Goal: Task Accomplishment & Management: Use online tool/utility

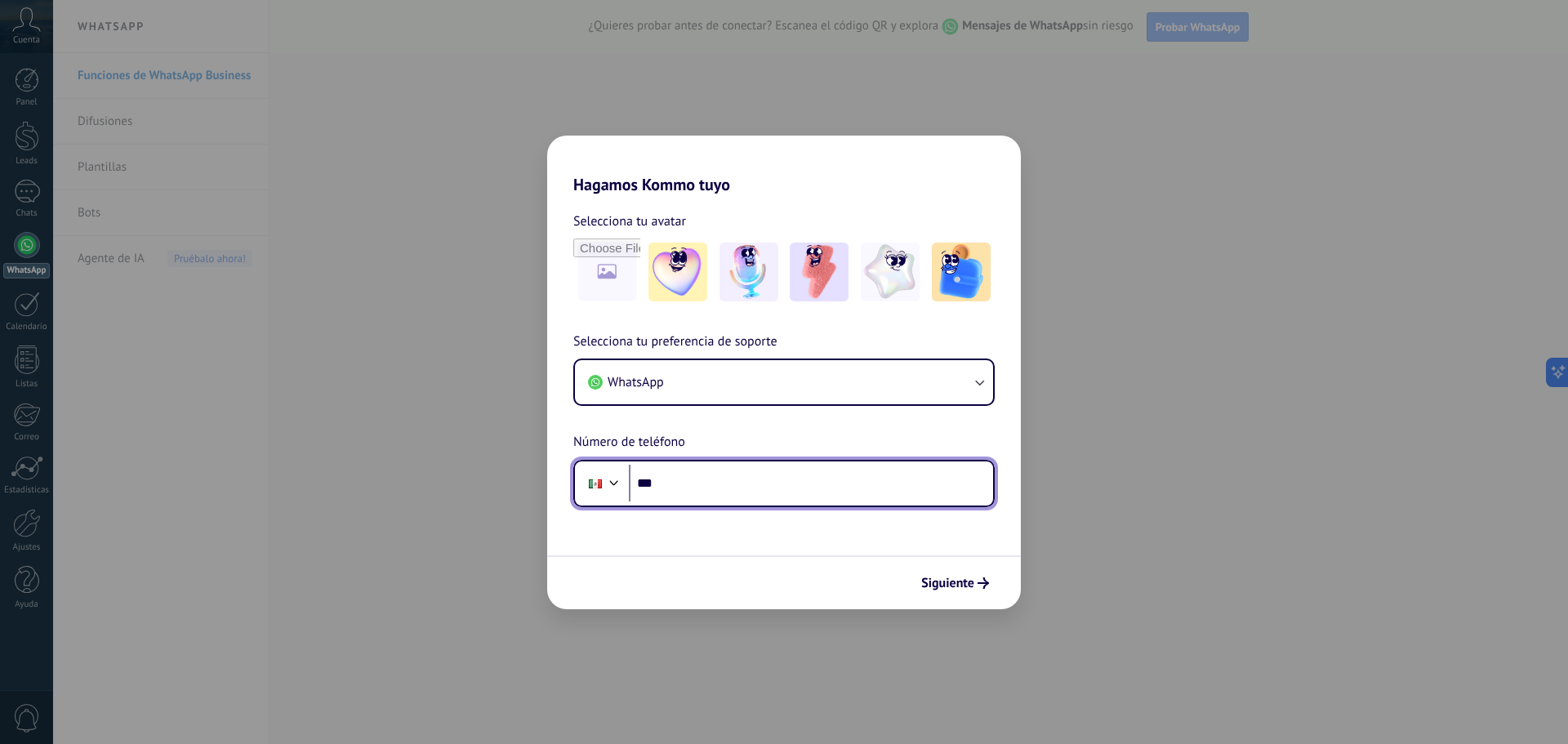
click at [764, 489] on input "***" at bounding box center [811, 484] width 365 height 38
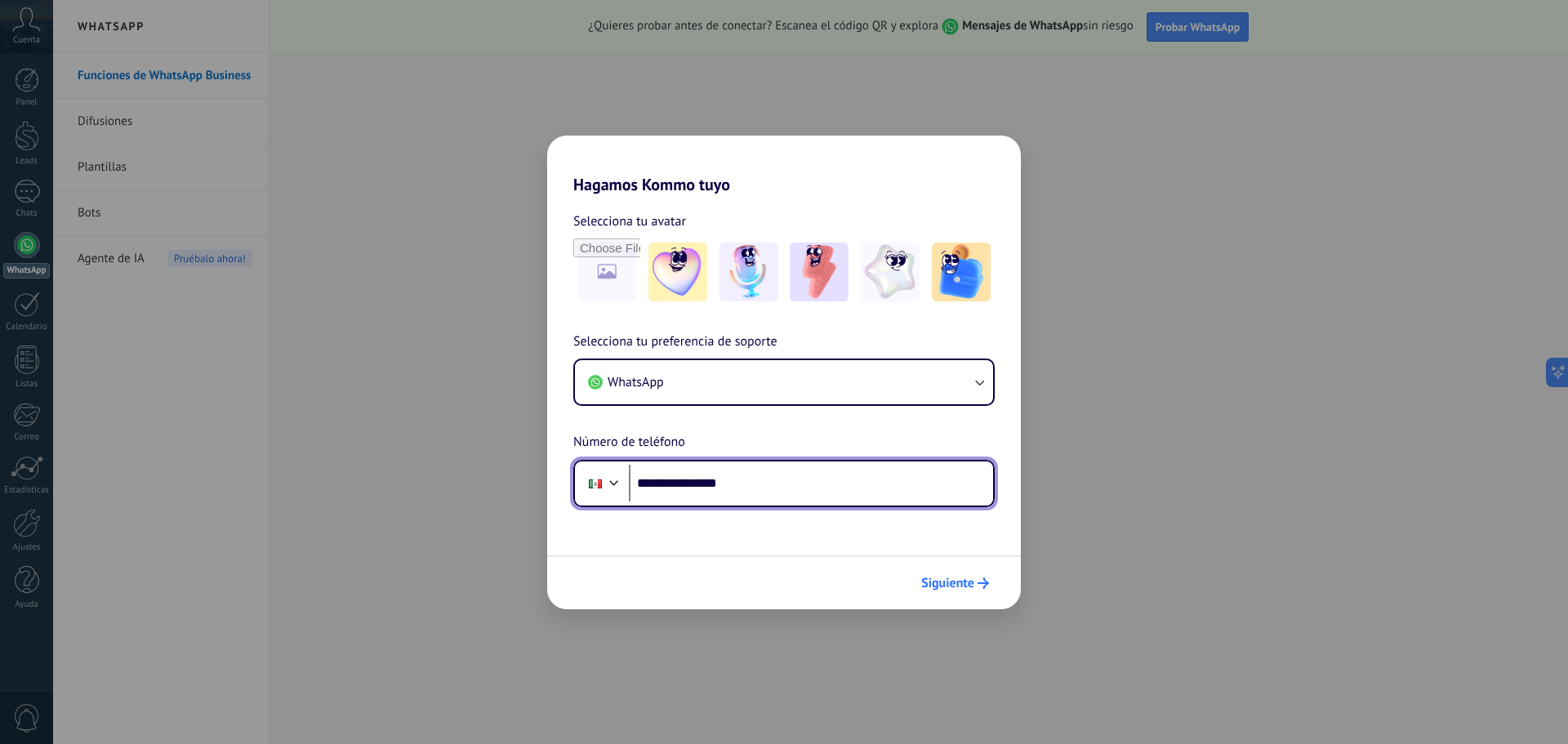
type input "**********"
click at [974, 589] on span "Siguiente" at bounding box center [947, 583] width 53 height 12
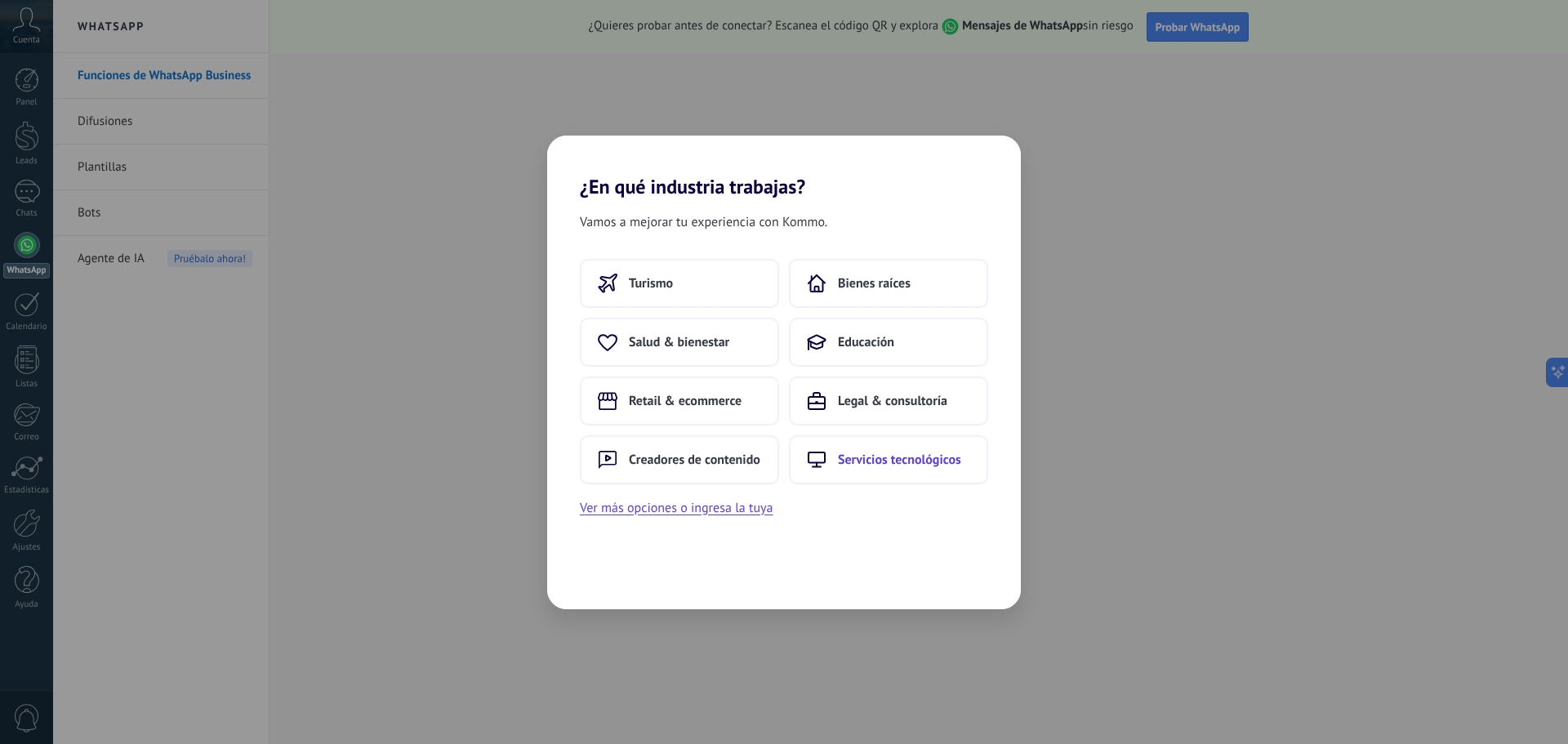
click at [915, 461] on span "Servicios tecnológicos" at bounding box center [899, 460] width 123 height 16
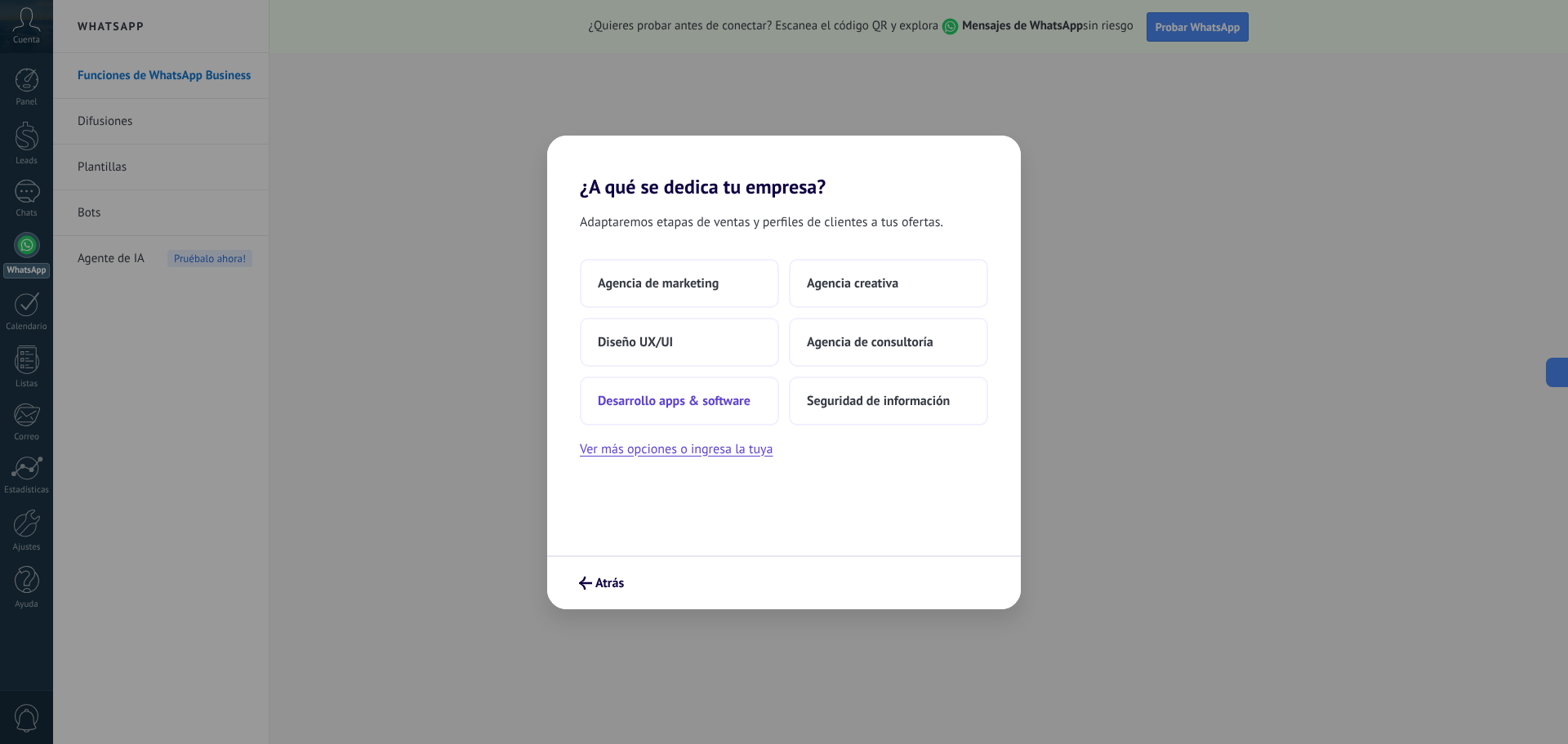
click at [686, 389] on button "Desarrollo apps & software" at bounding box center [680, 400] width 200 height 49
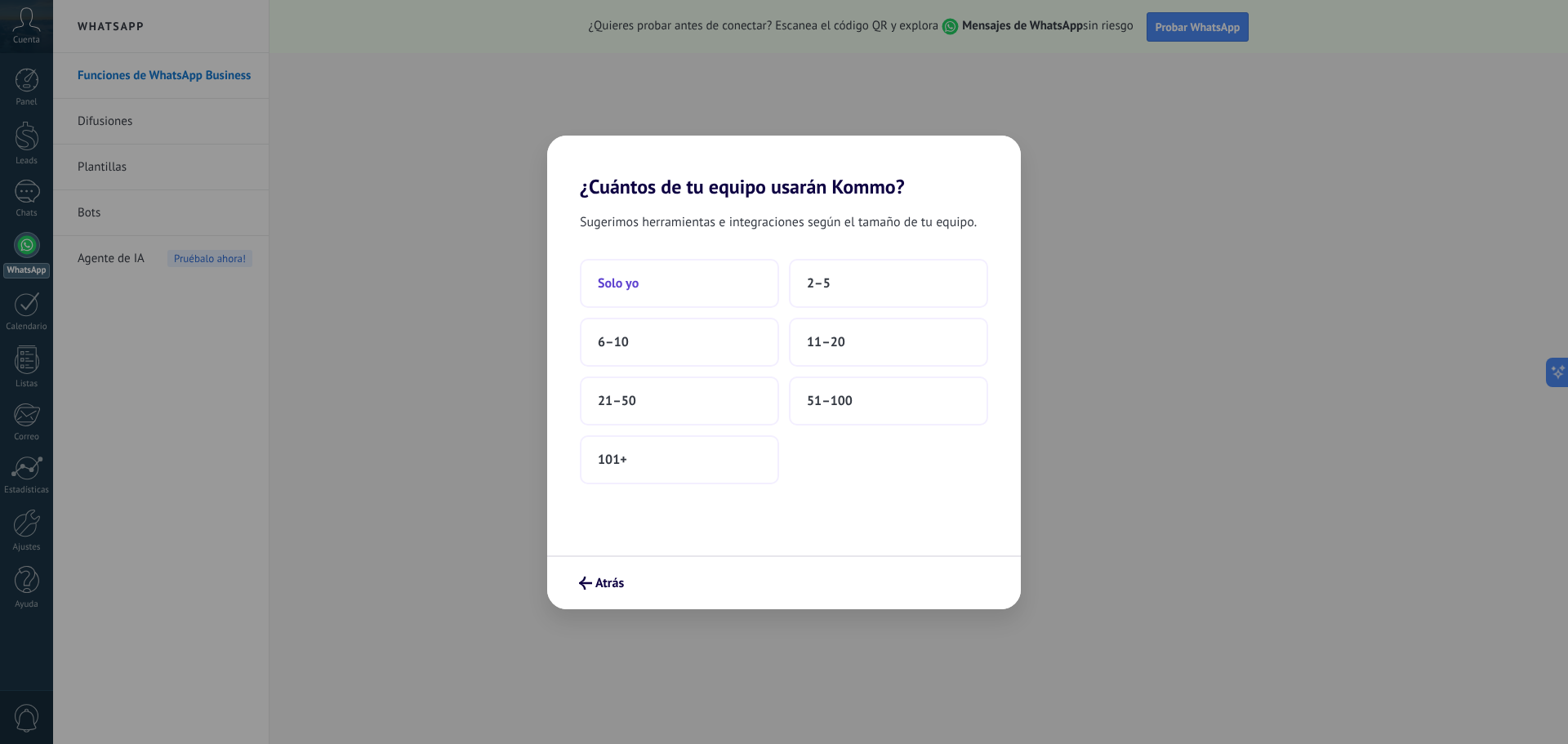
click at [689, 279] on button "Solo yo" at bounding box center [680, 283] width 200 height 49
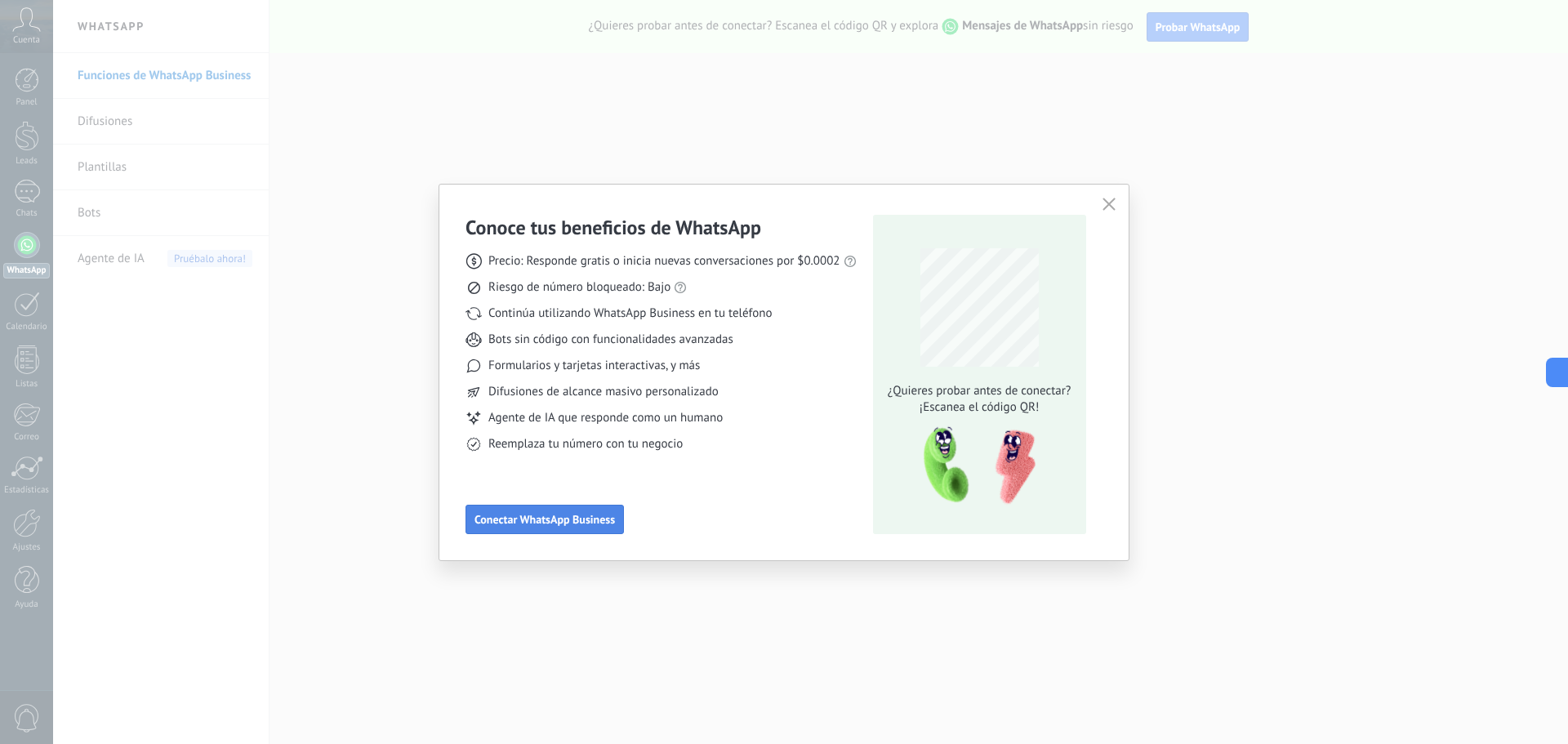
click at [575, 522] on span "Conectar WhatsApp Business" at bounding box center [545, 520] width 140 height 12
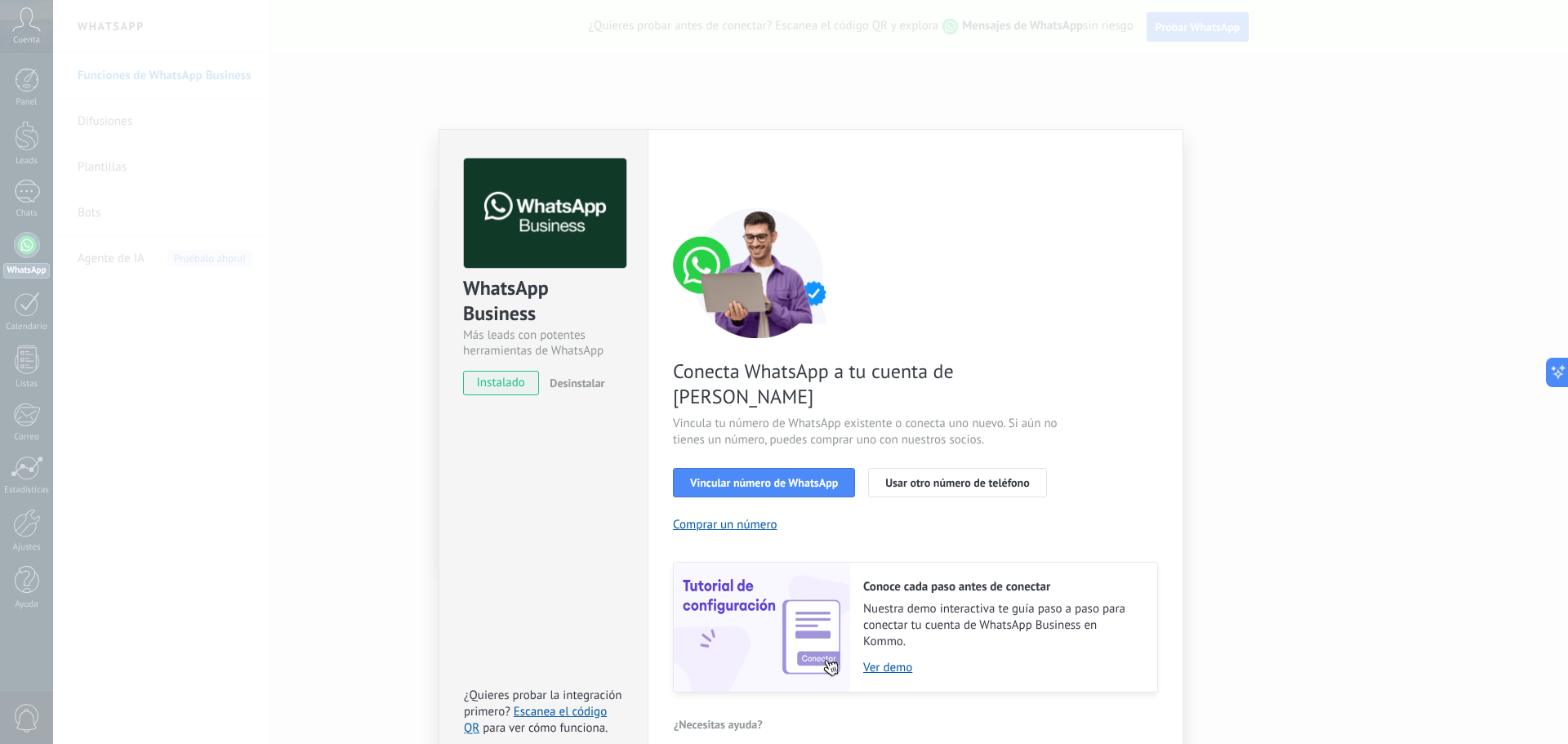
click at [1157, 92] on div "WhatsApp Business Más leads con potentes herramientas de WhatsApp instalado Des…" at bounding box center [810, 372] width 1515 height 744
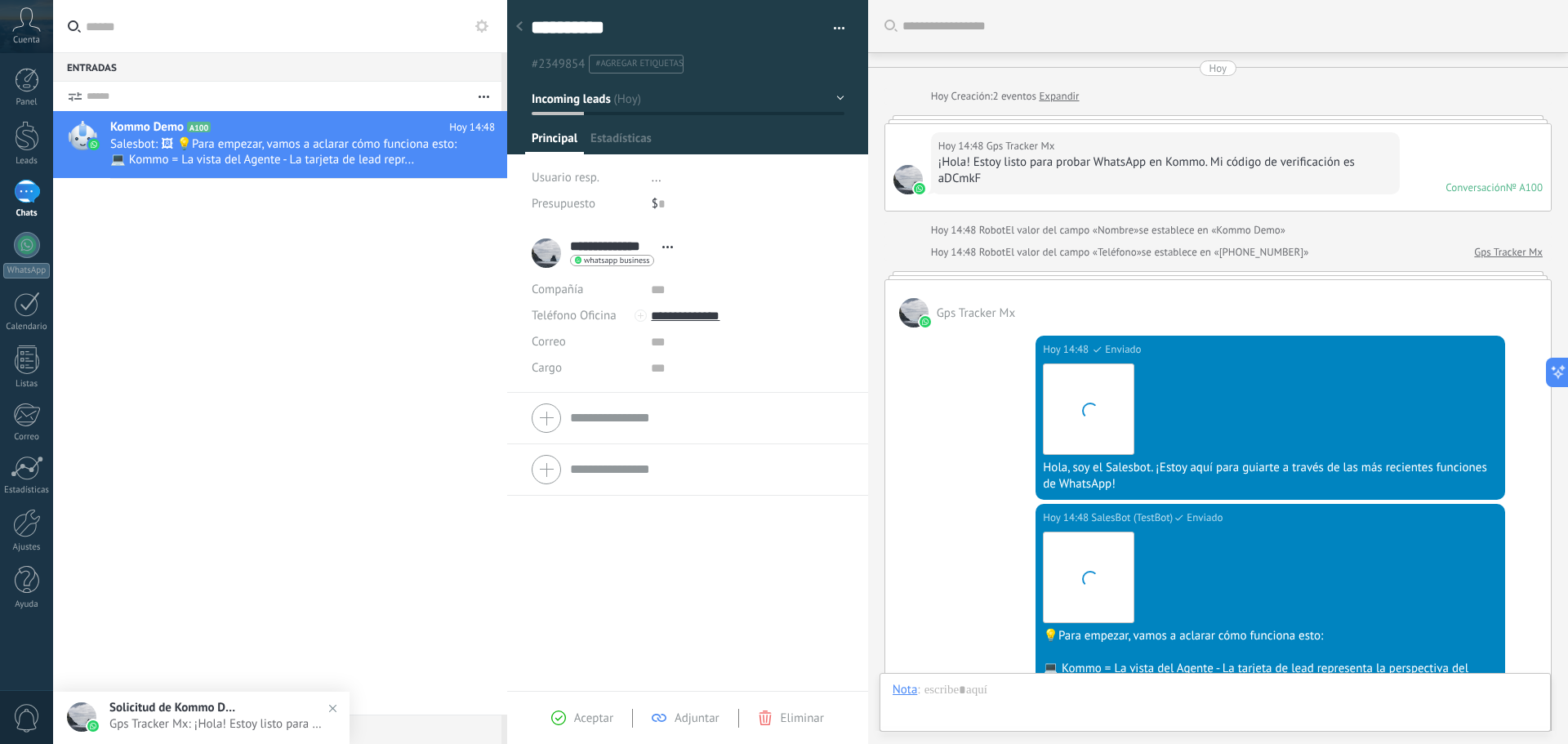
scroll to position [403, 0]
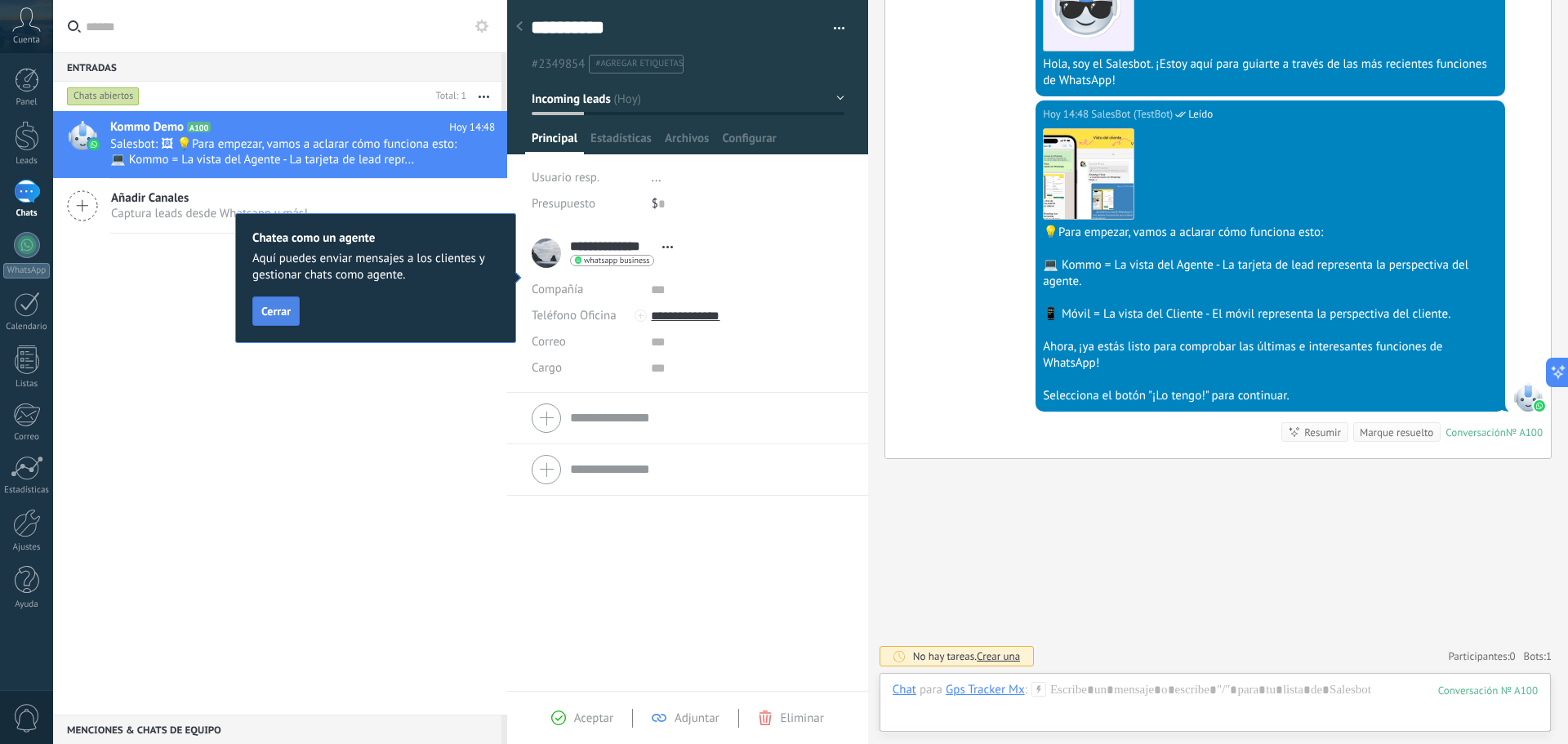
click at [290, 305] on span "Cerrar" at bounding box center [276, 311] width 30 height 12
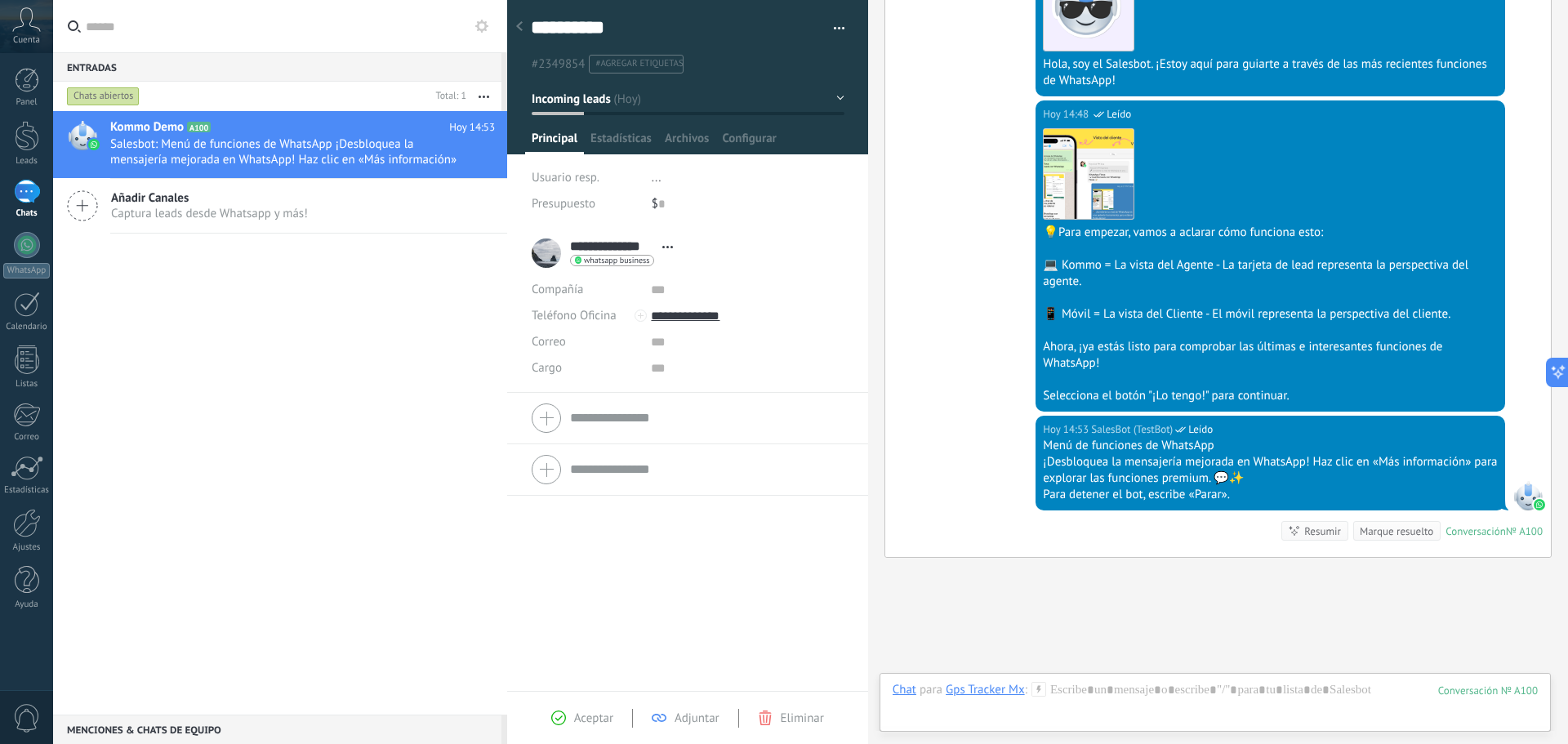
scroll to position [502, 0]
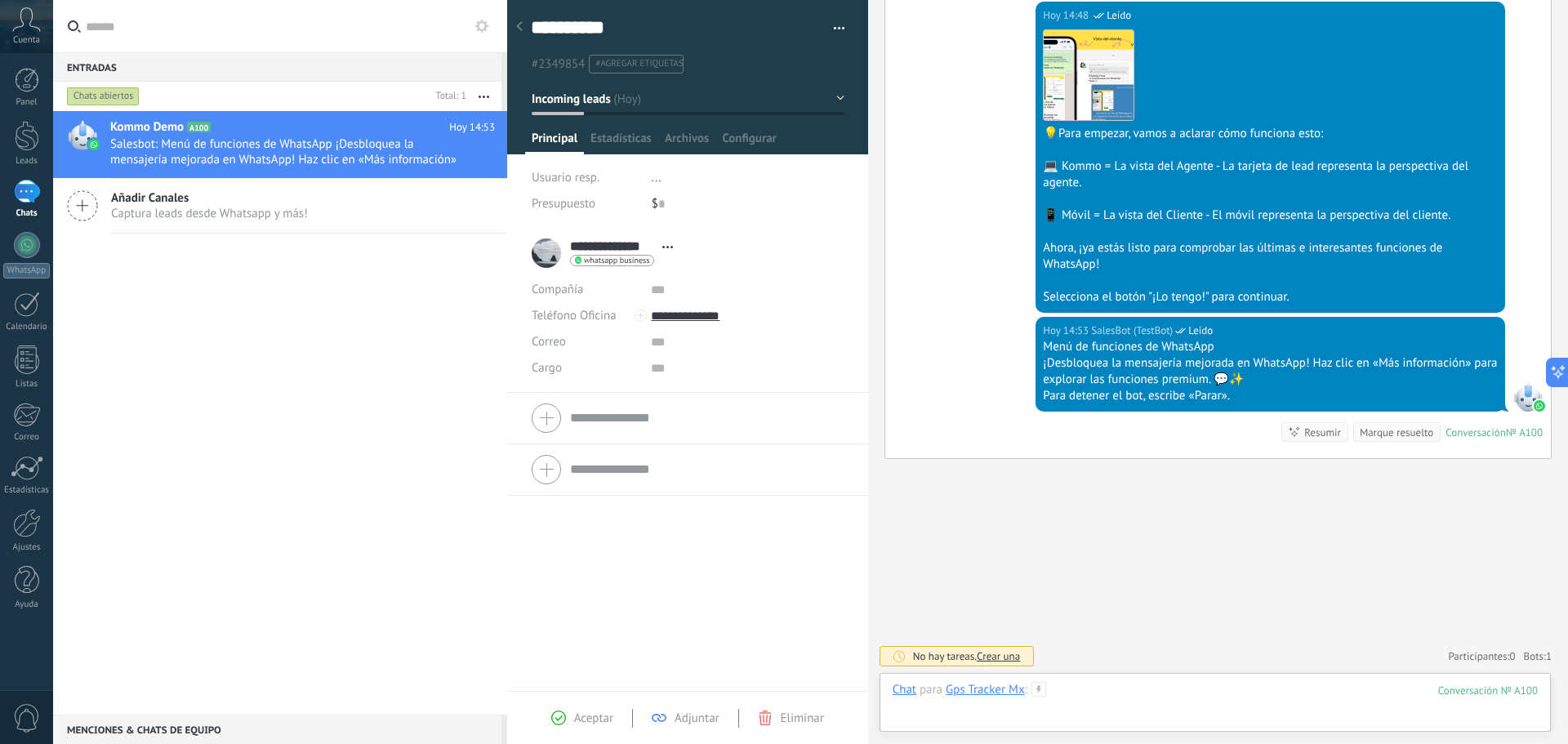
click at [1097, 699] on div at bounding box center [1214, 705] width 645 height 49
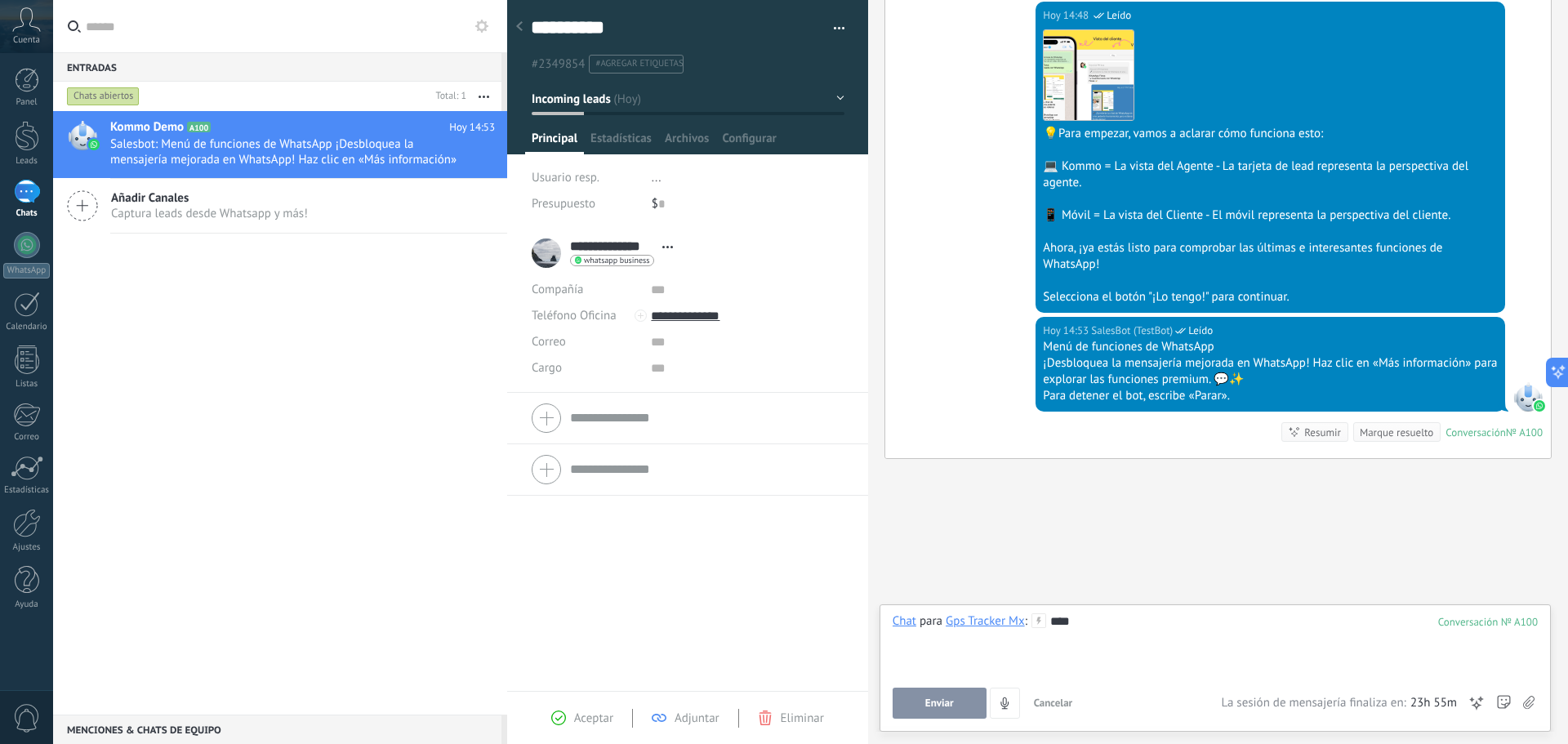
click at [901, 709] on button "Enviar" at bounding box center [939, 702] width 94 height 31
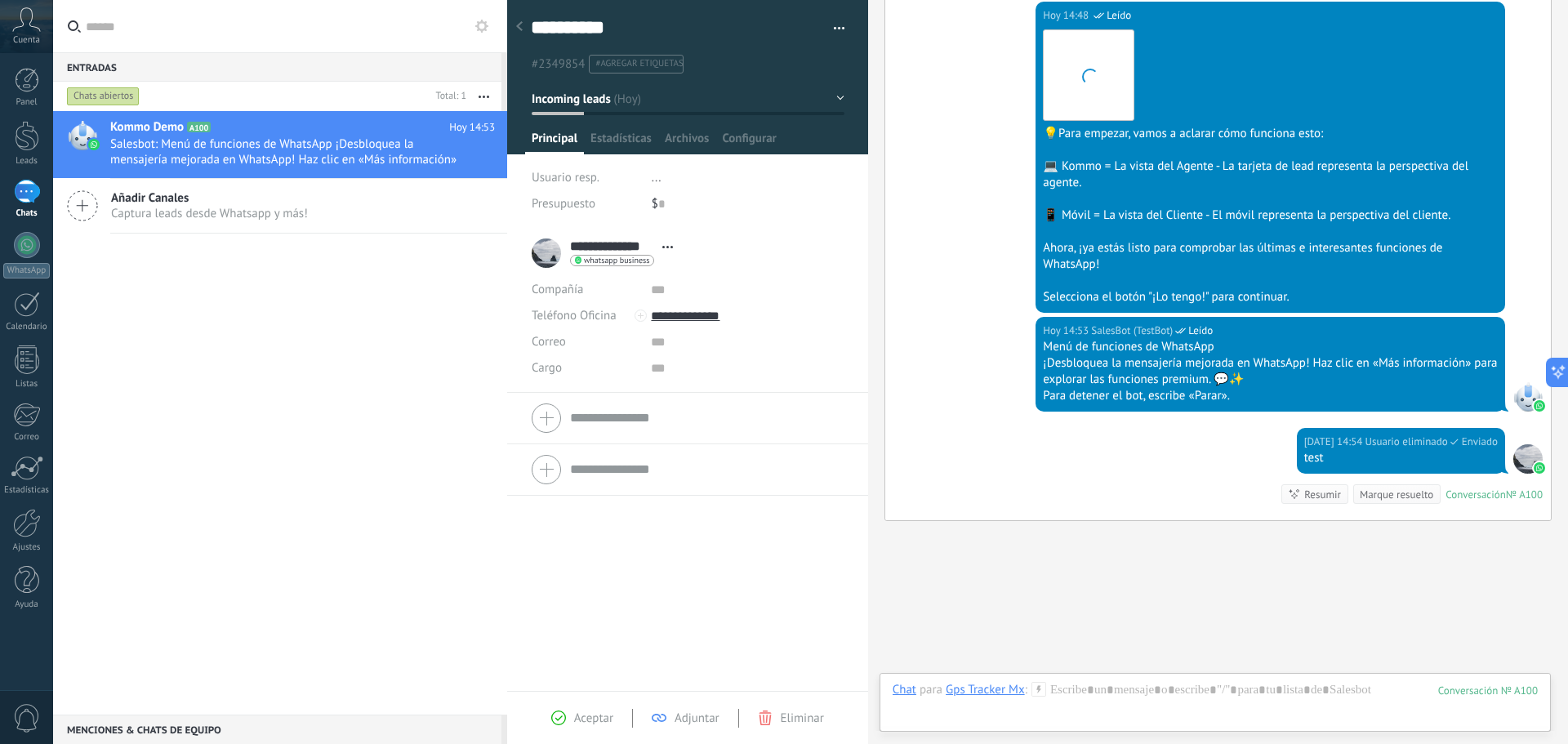
scroll to position [564, 0]
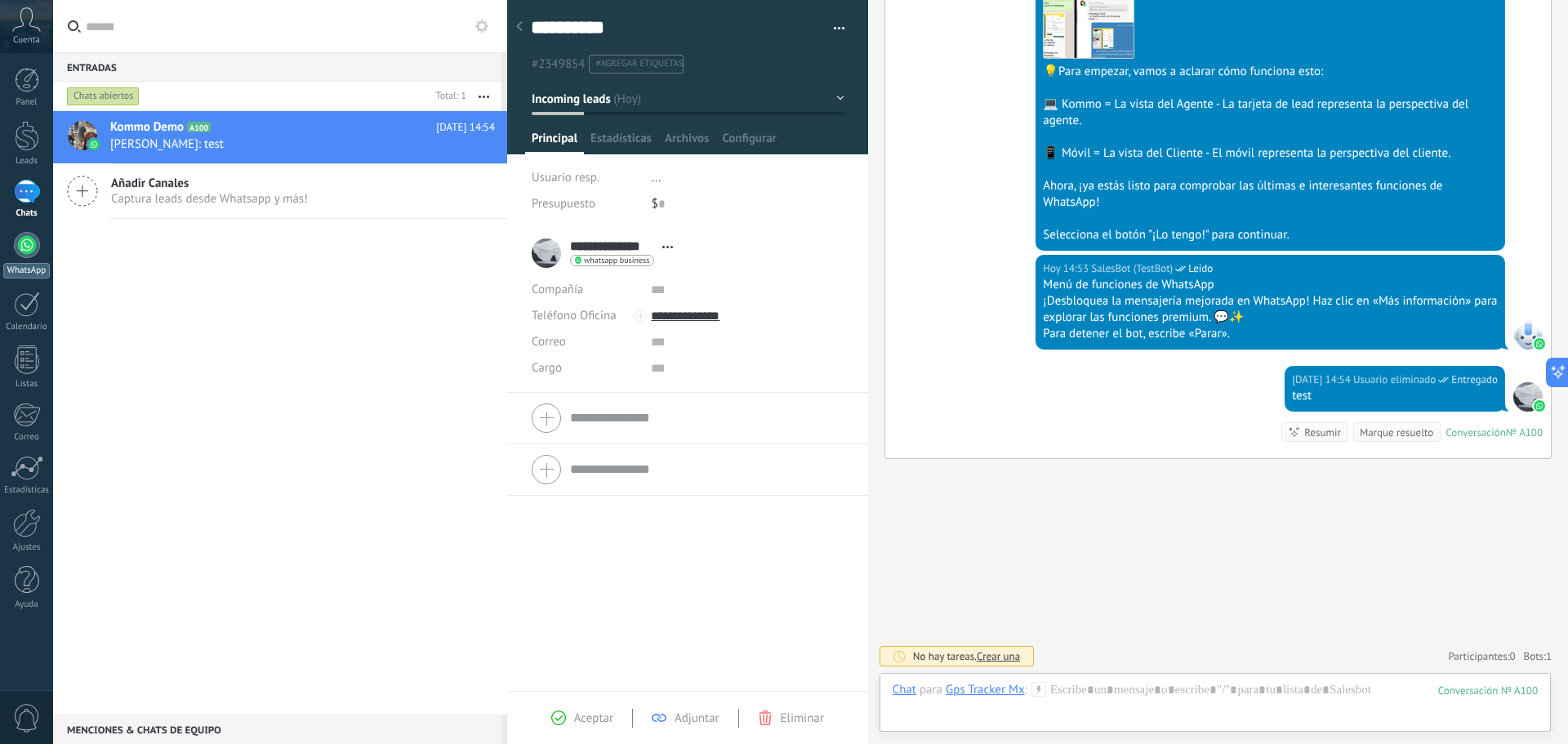
click at [39, 248] on div at bounding box center [27, 244] width 26 height 26
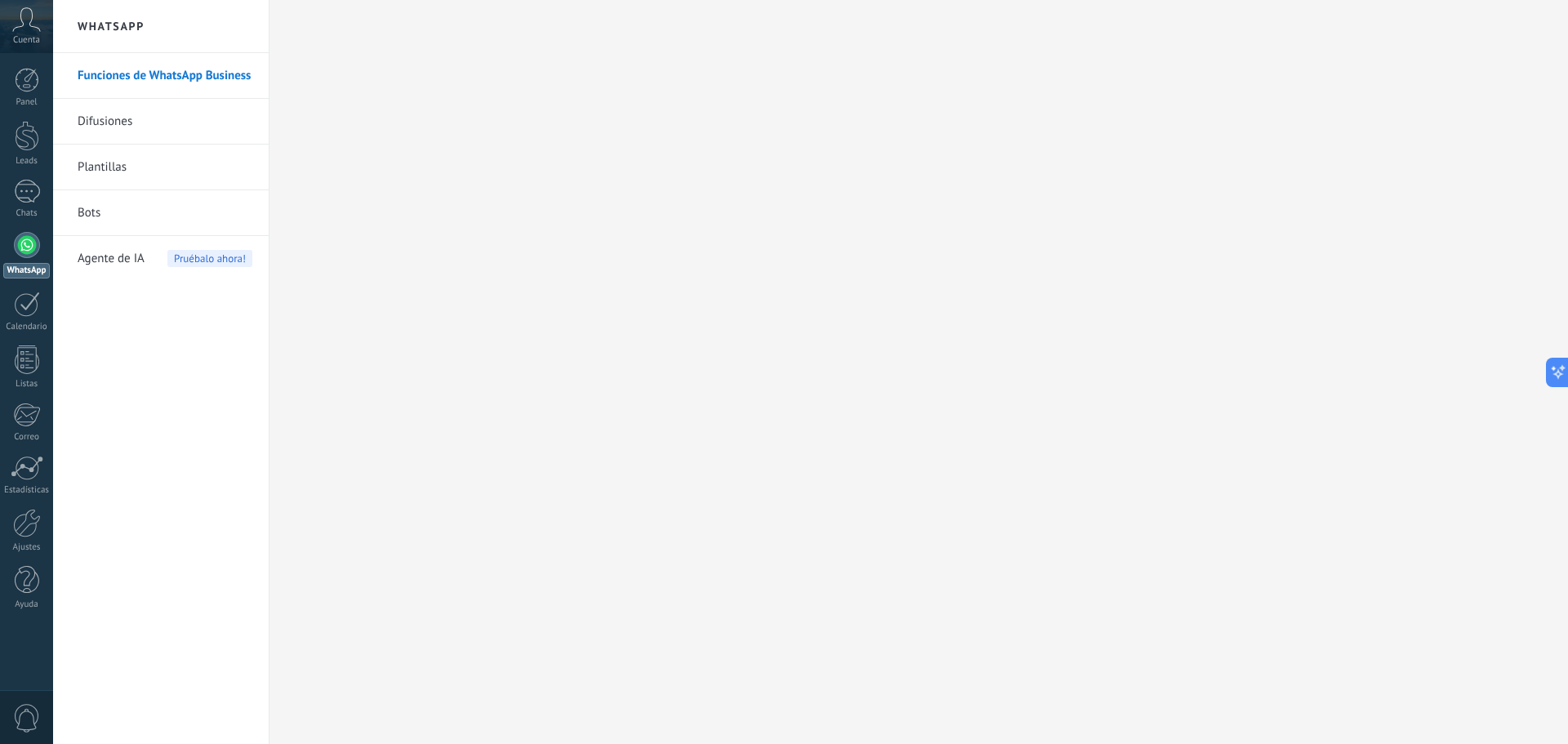
click at [121, 124] on link "Difusiones" at bounding box center [165, 121] width 175 height 46
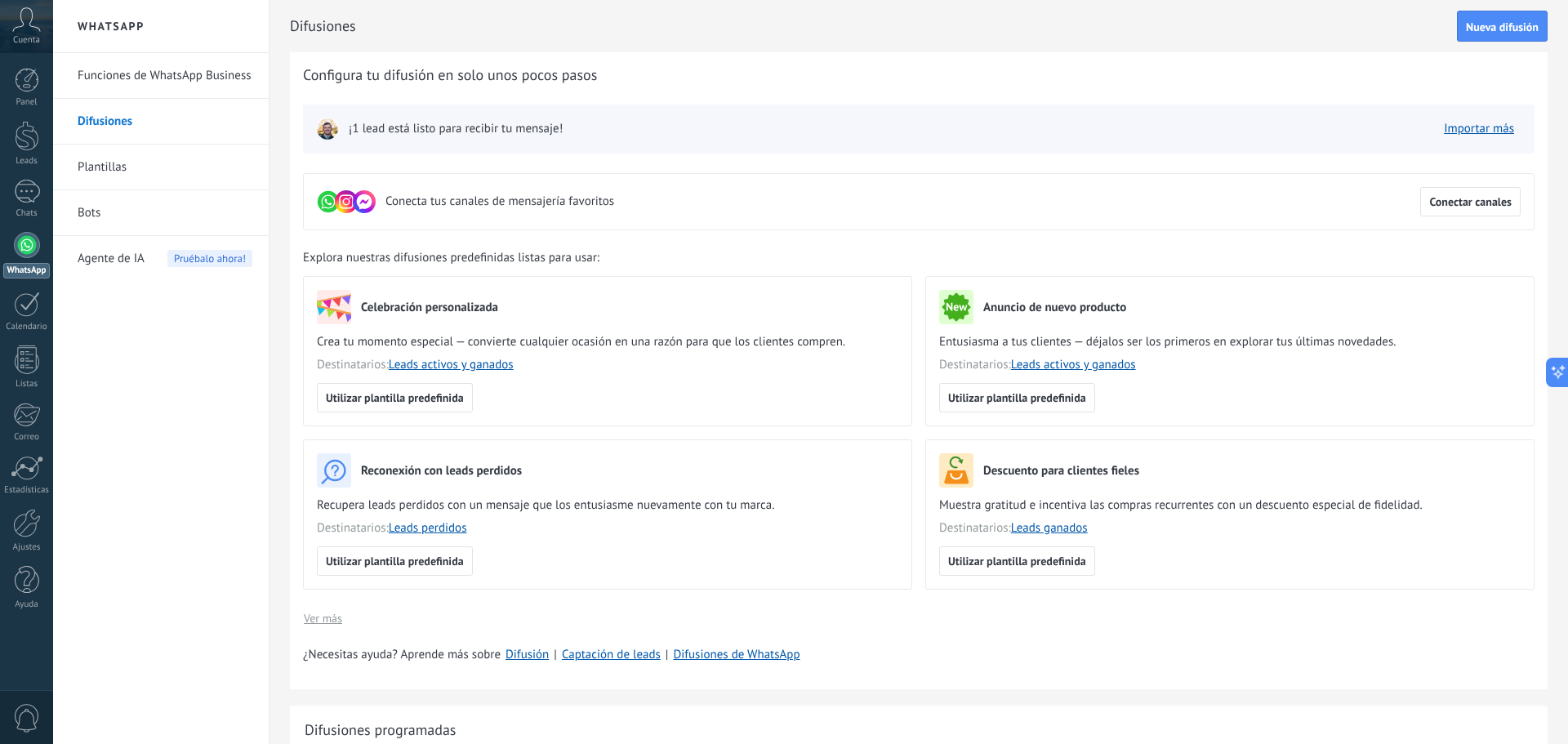
click at [193, 71] on link "Funciones de WhatsApp Business" at bounding box center [165, 75] width 175 height 46
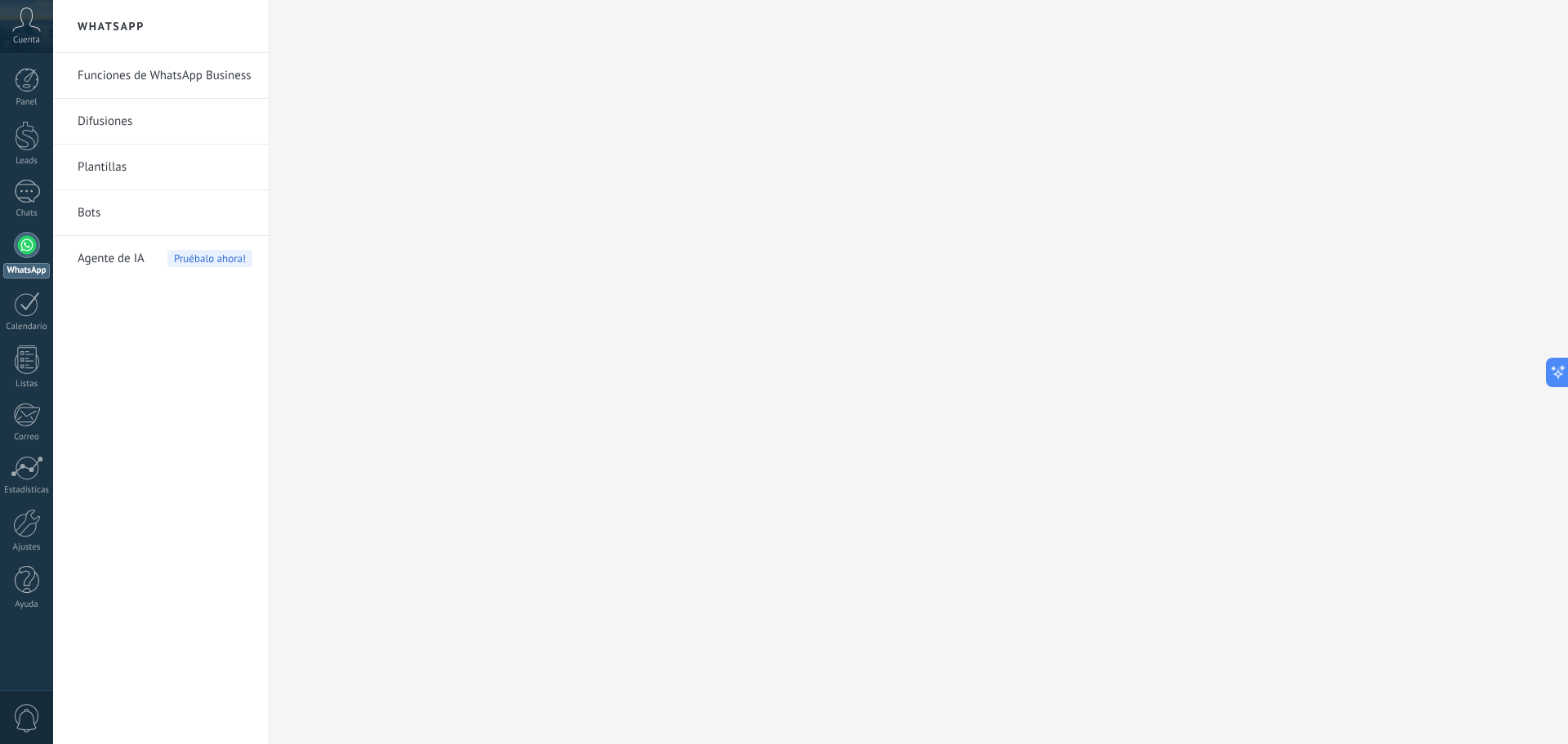
click at [167, 80] on link "Funciones de WhatsApp Business" at bounding box center [165, 75] width 175 height 46
click at [89, 126] on link "Difusiones" at bounding box center [165, 121] width 175 height 46
click at [122, 121] on link "Difusiones" at bounding box center [165, 121] width 175 height 46
click at [119, 122] on link "Difusiones" at bounding box center [165, 121] width 175 height 46
drag, startPoint x: 165, startPoint y: 79, endPoint x: 196, endPoint y: 81, distance: 31.1
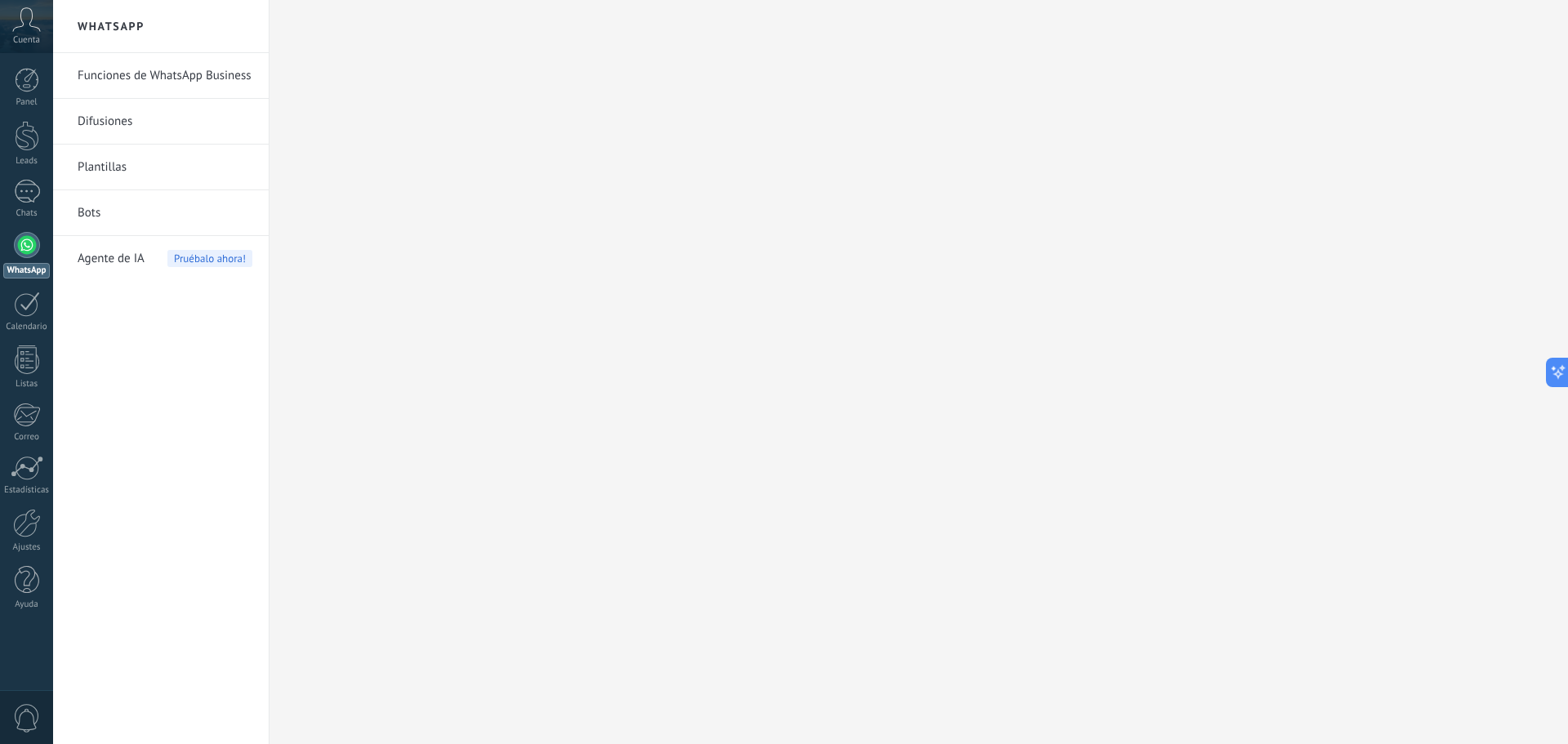
click at [166, 79] on link "Funciones de WhatsApp Business" at bounding box center [165, 75] width 175 height 46
click at [100, 125] on link "Difusiones" at bounding box center [165, 121] width 175 height 46
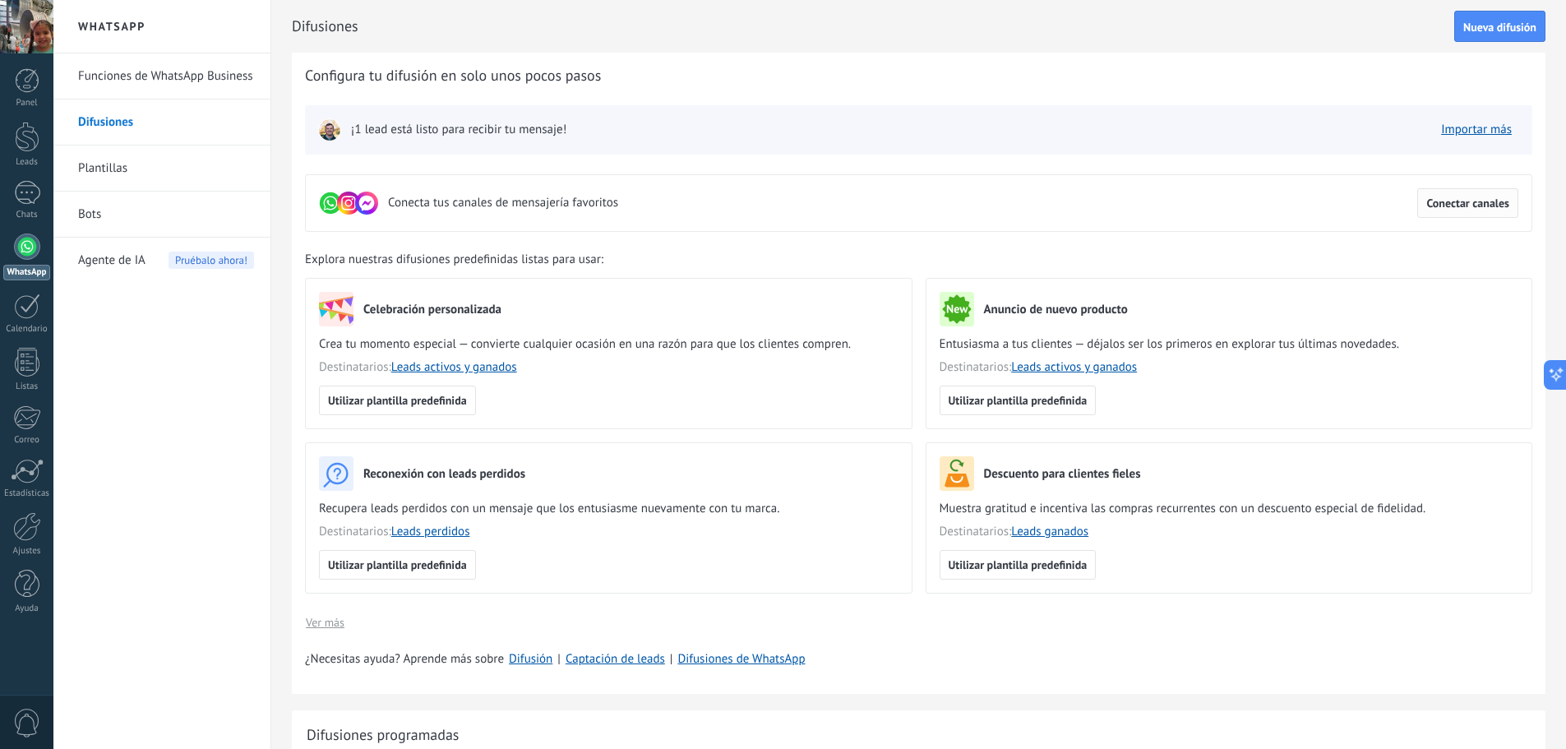
click at [1447, 197] on span "Conectar canales" at bounding box center [1467, 203] width 83 height 12
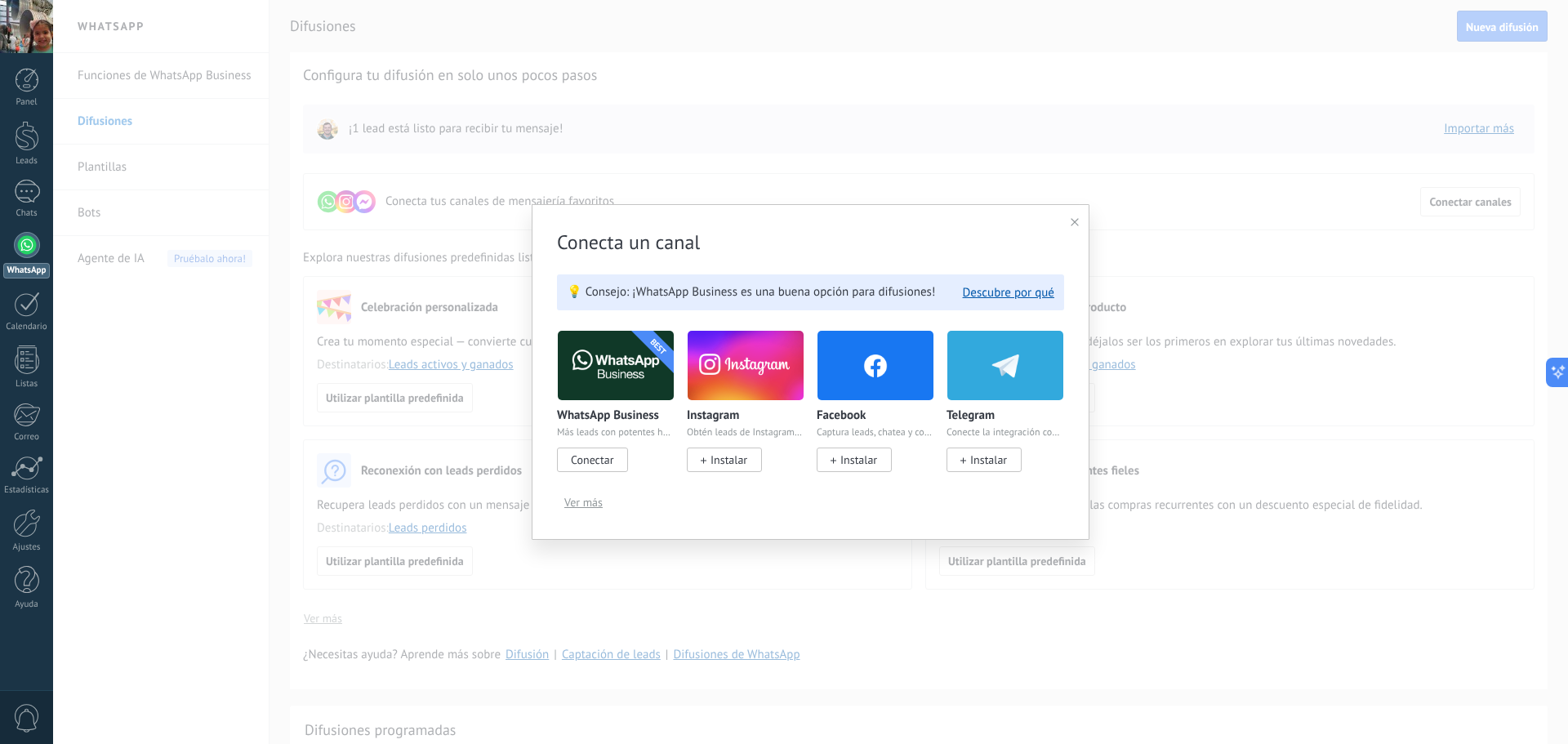
click at [1075, 224] on icon at bounding box center [1075, 222] width 8 height 8
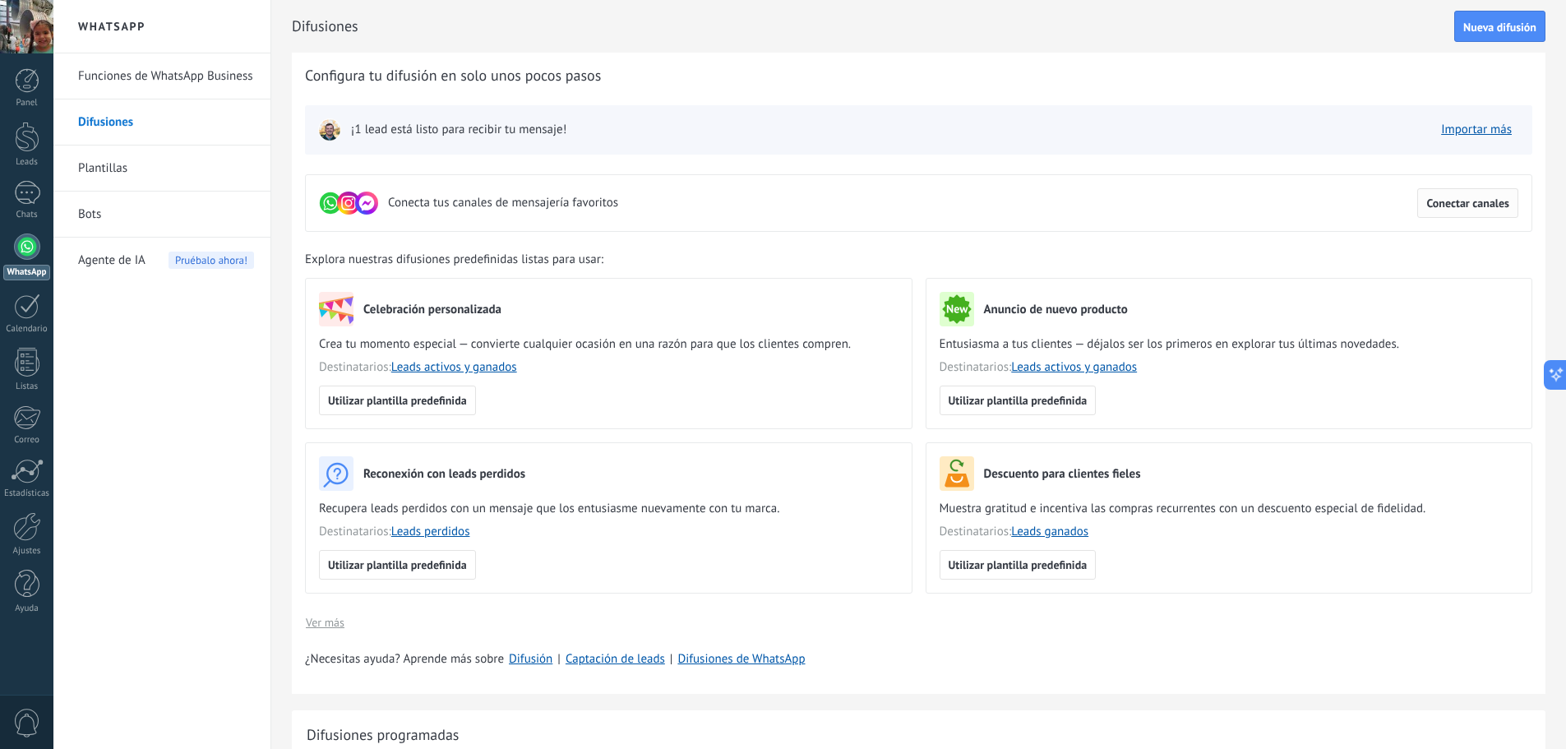
click at [1476, 205] on span "Conectar canales" at bounding box center [1467, 203] width 83 height 12
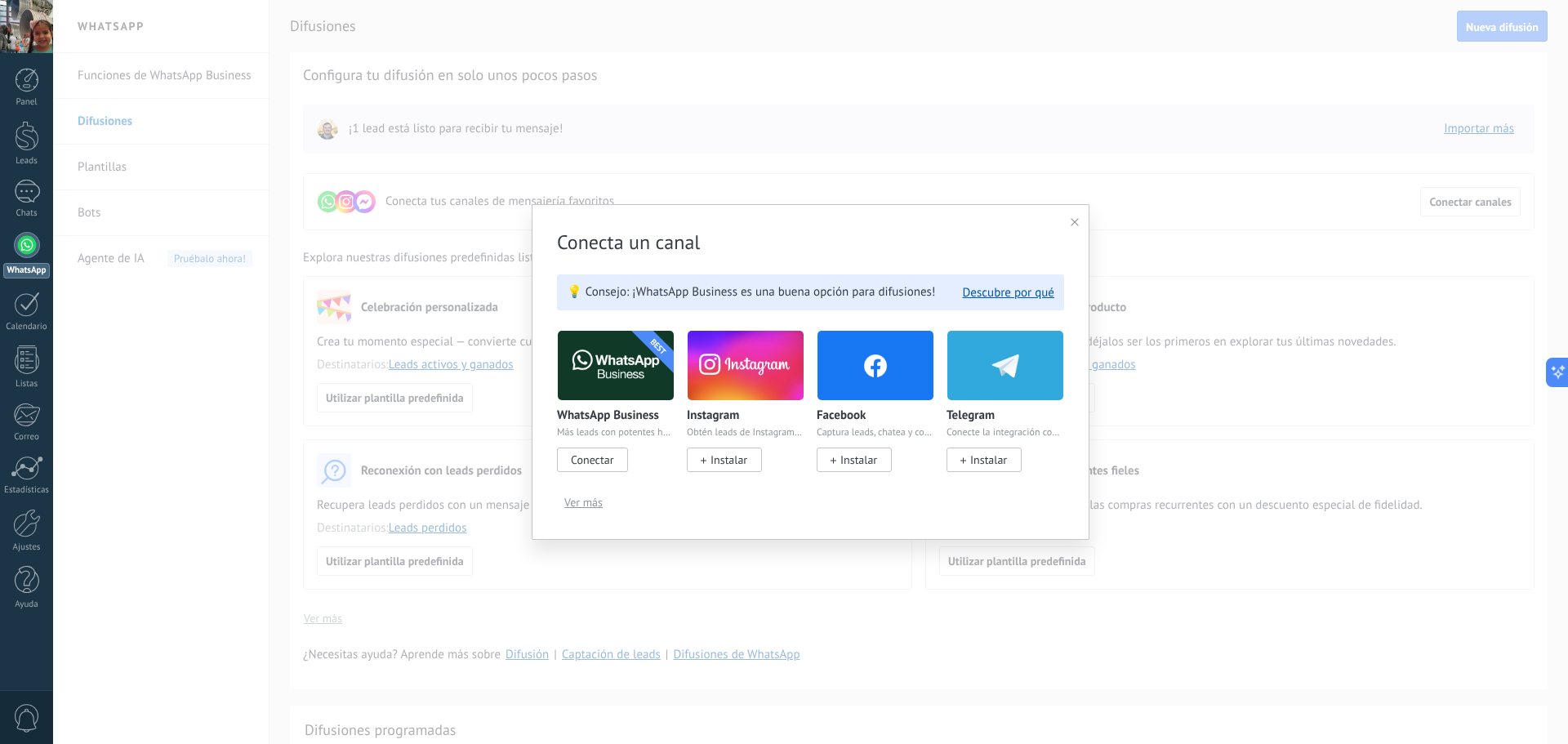
click at [606, 387] on img at bounding box center [615, 366] width 116 height 79
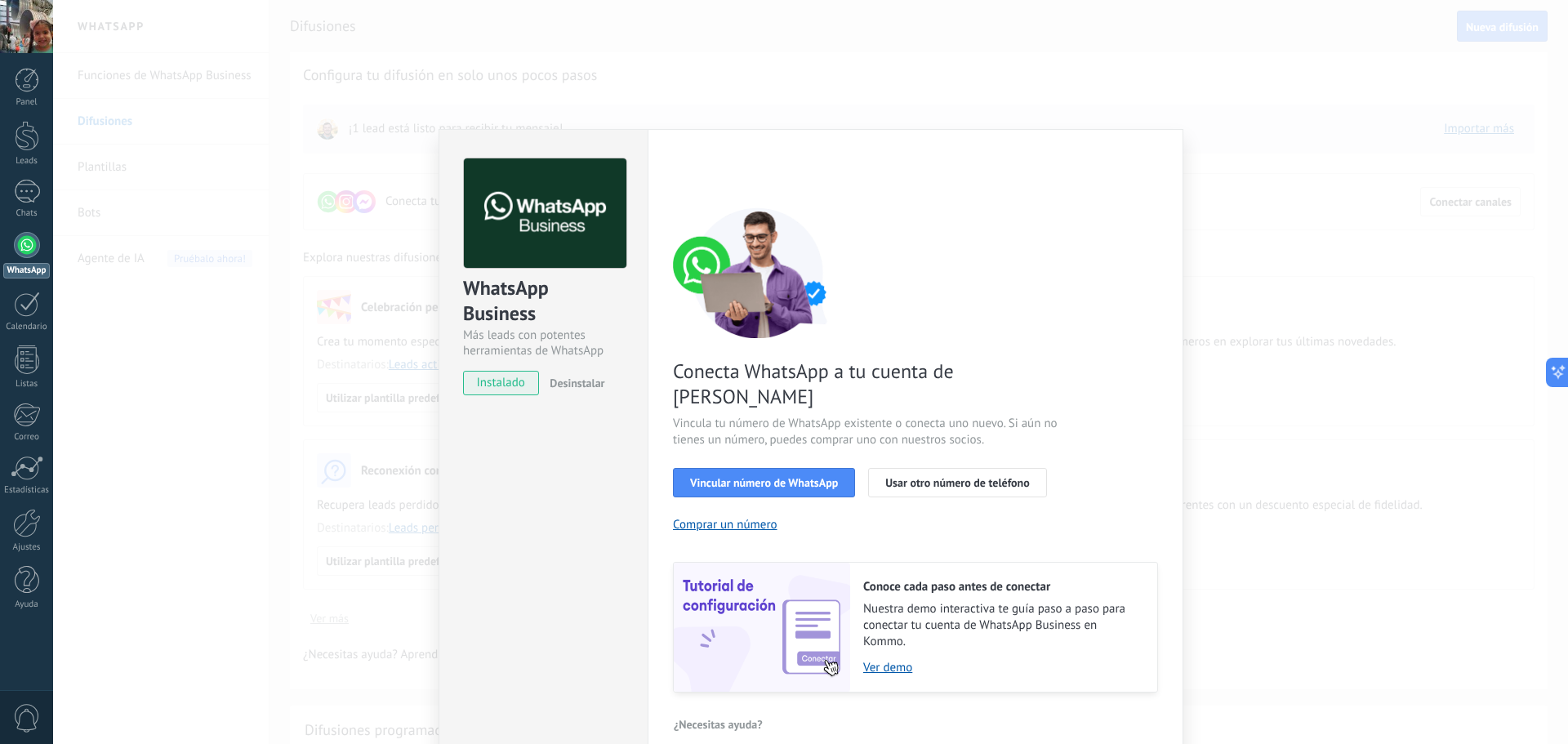
click at [1227, 175] on div "WhatsApp Business Más leads con potentes herramientas de WhatsApp instalado Des…" at bounding box center [810, 372] width 1515 height 744
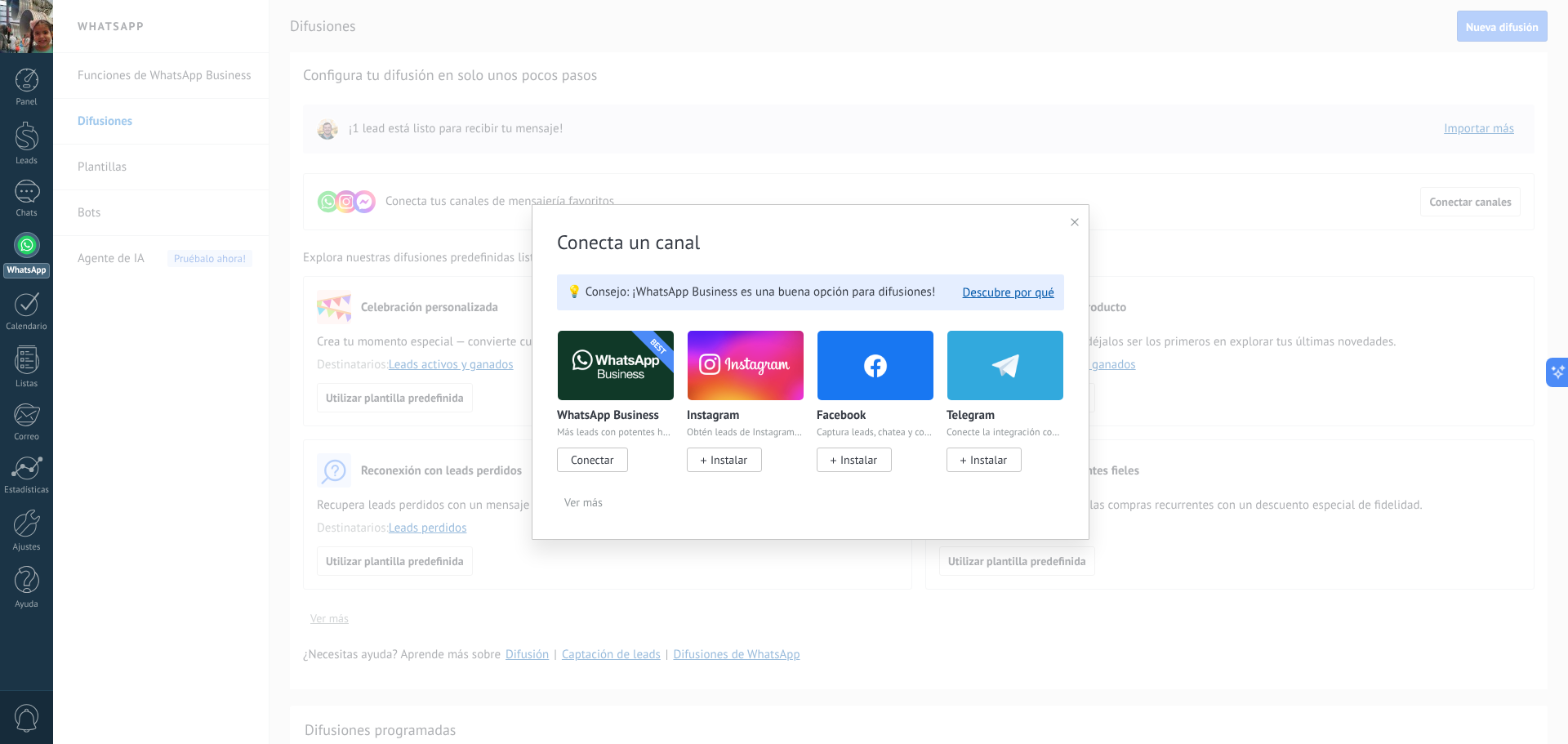
click at [594, 449] on span "Conectar" at bounding box center [593, 459] width 72 height 25
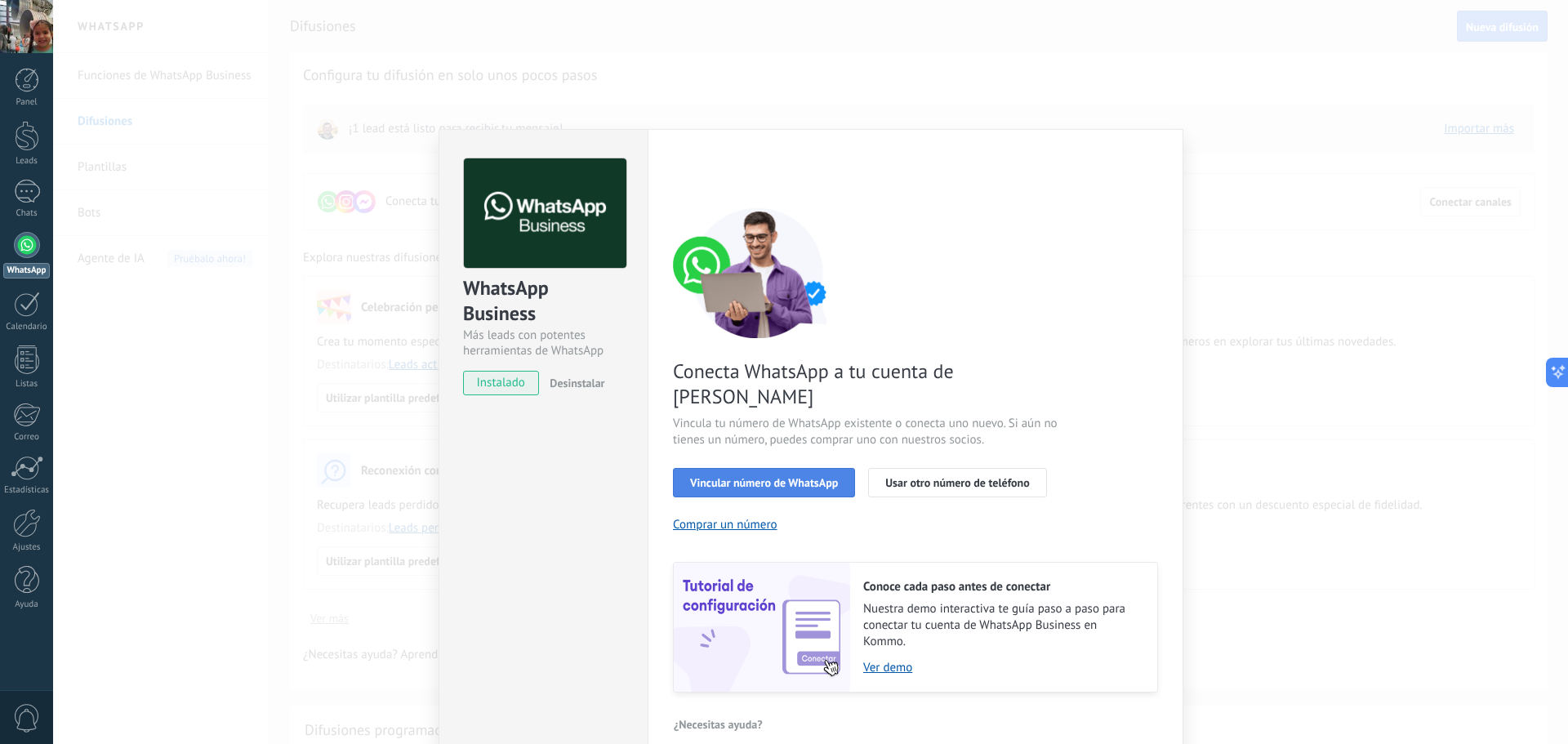
click at [815, 477] on span "Vincular número de WhatsApp" at bounding box center [764, 483] width 148 height 12
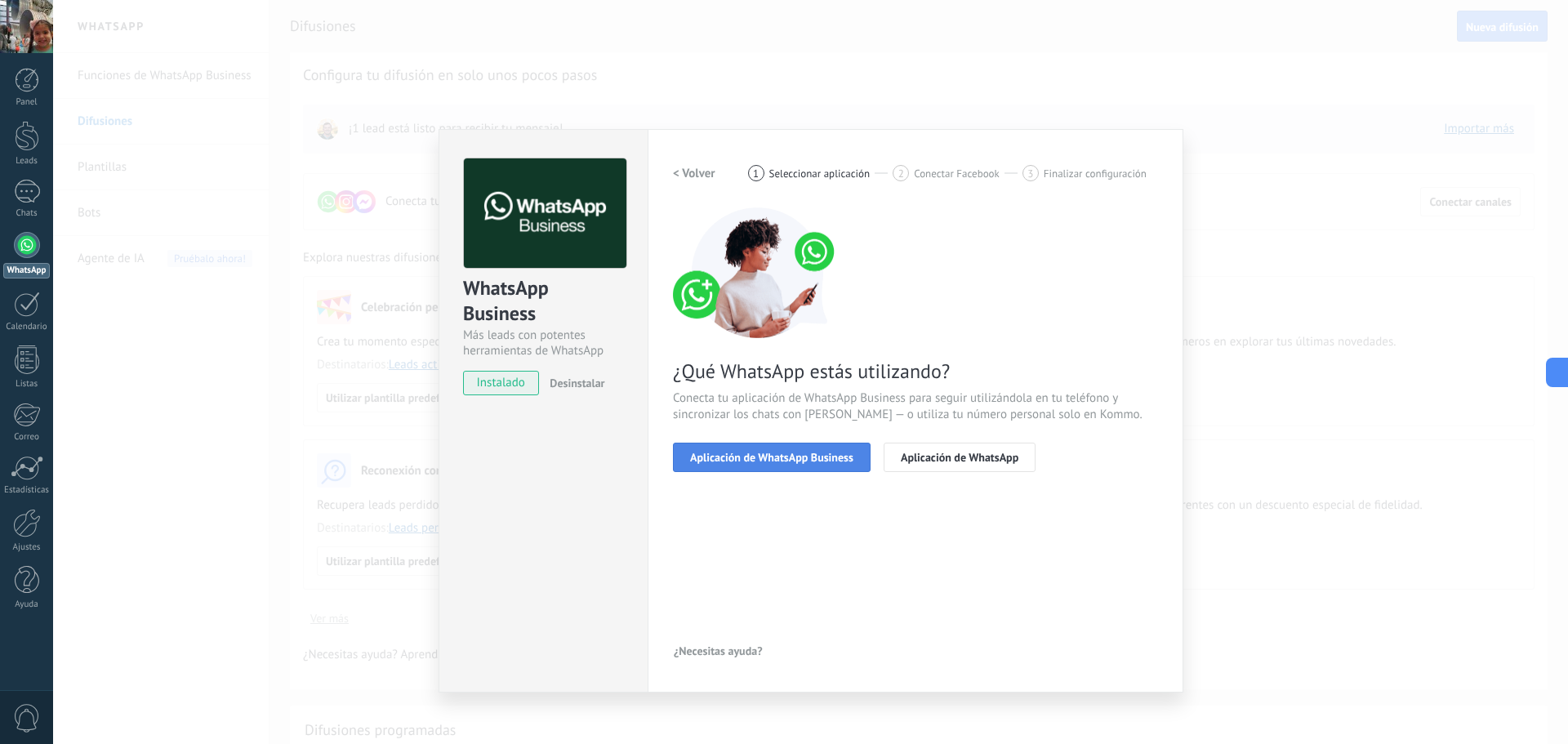
click at [804, 460] on span "Aplicación de WhatsApp Business" at bounding box center [772, 458] width 163 height 12
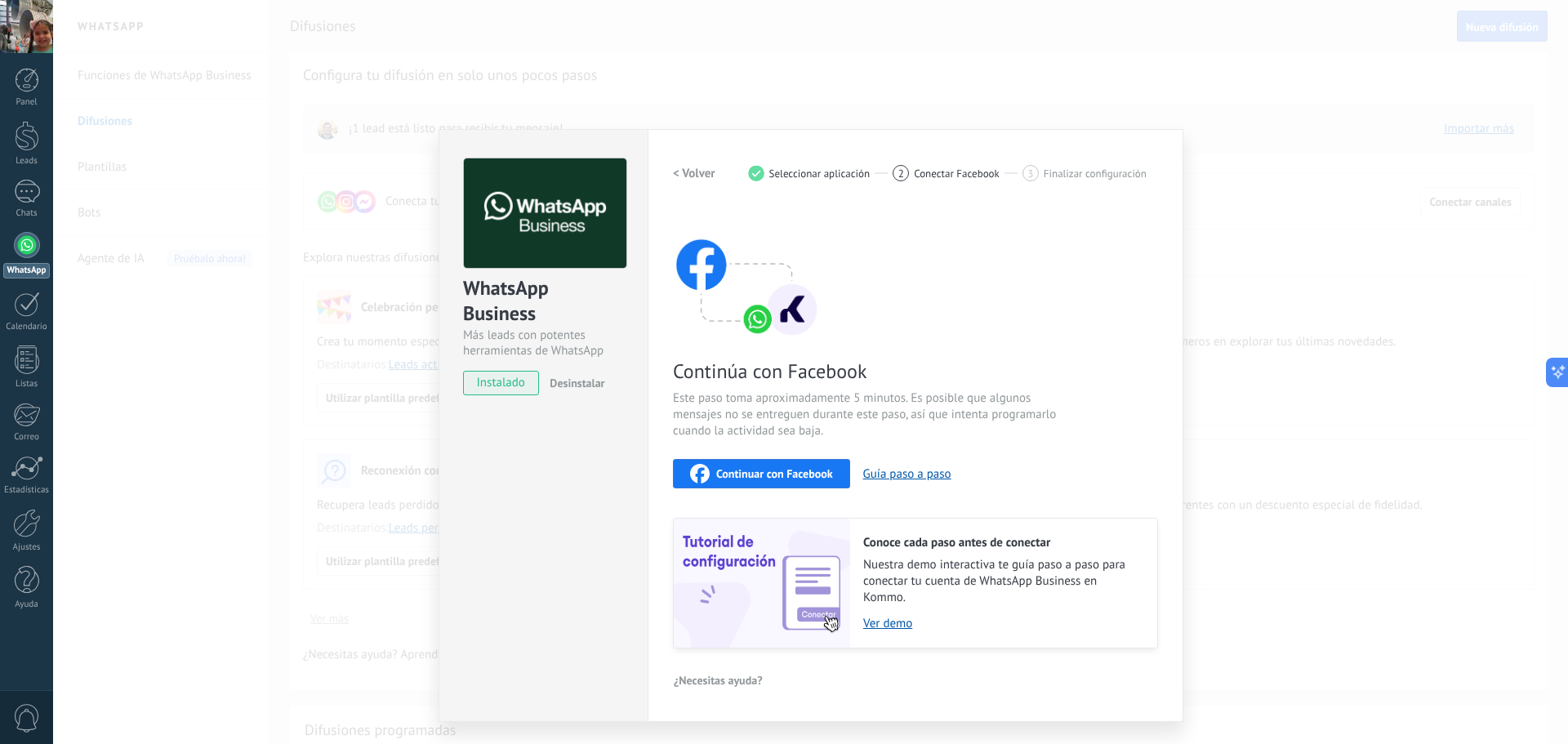
click at [694, 172] on h2 "< Volver" at bounding box center [694, 174] width 43 height 16
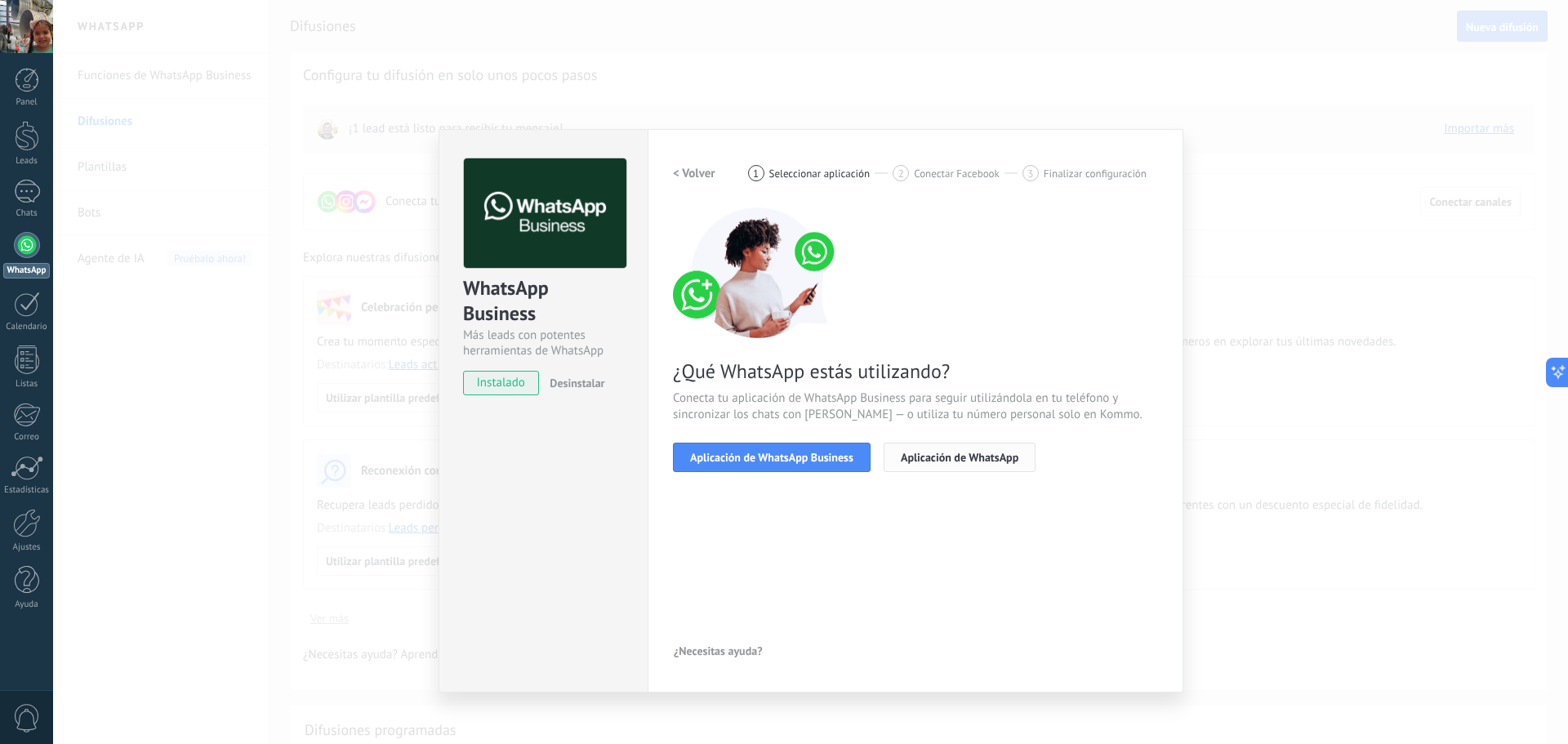
click at [967, 462] on span "Aplicación de WhatsApp" at bounding box center [960, 458] width 117 height 12
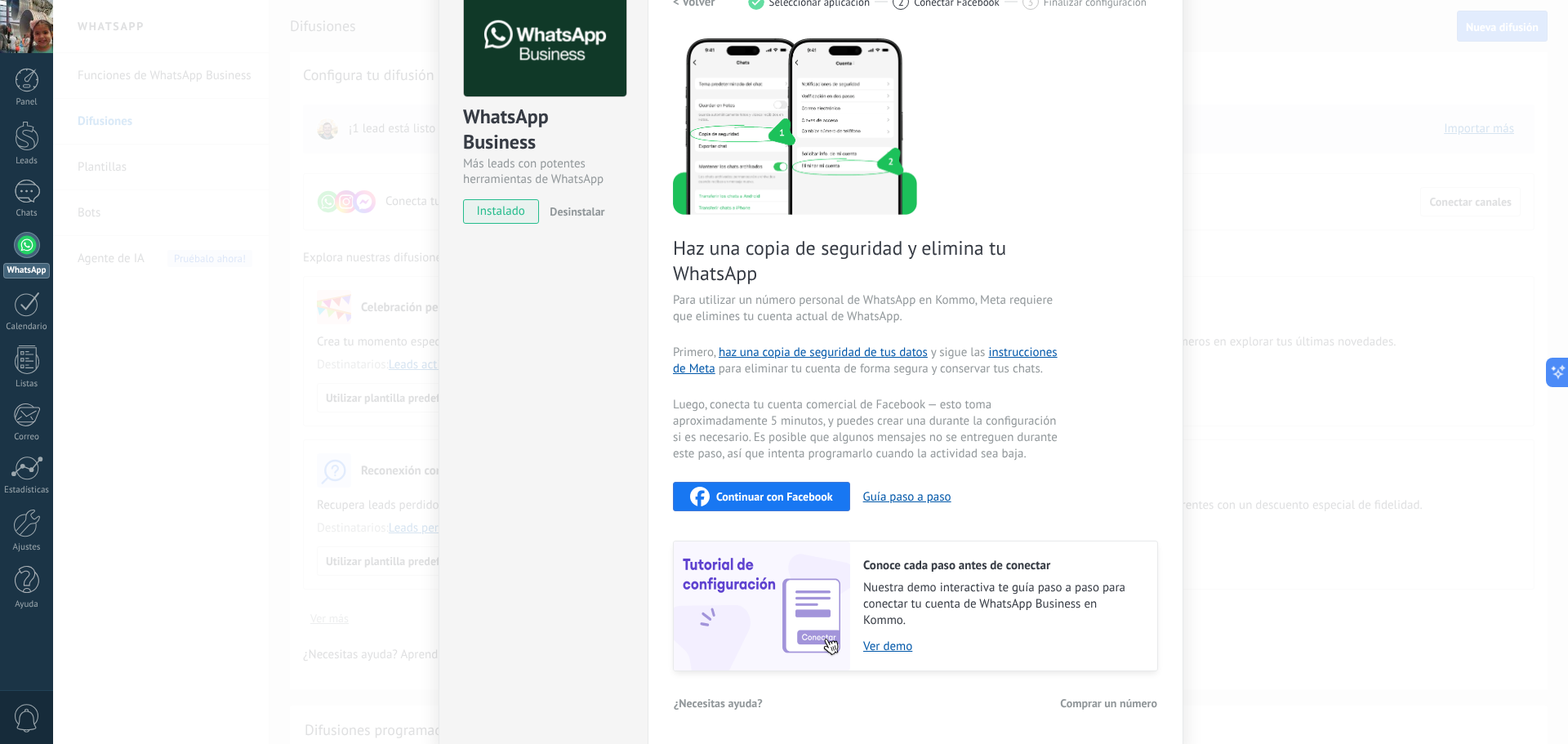
scroll to position [89, 0]
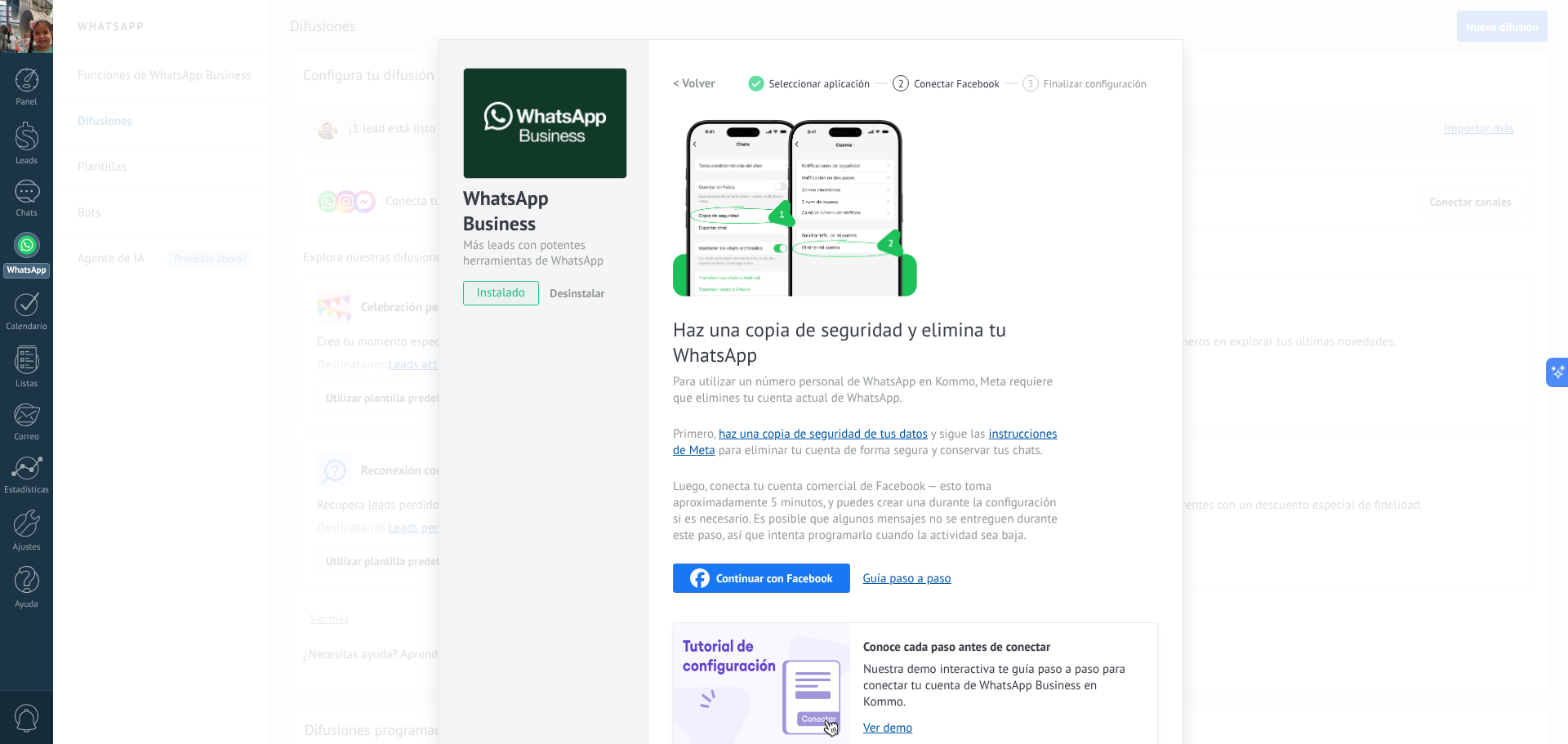
click at [1419, 341] on div "WhatsApp Business Más leads con potentes herramientas de WhatsApp instalado Des…" at bounding box center [810, 372] width 1515 height 744
